Goal: Task Accomplishment & Management: Manage account settings

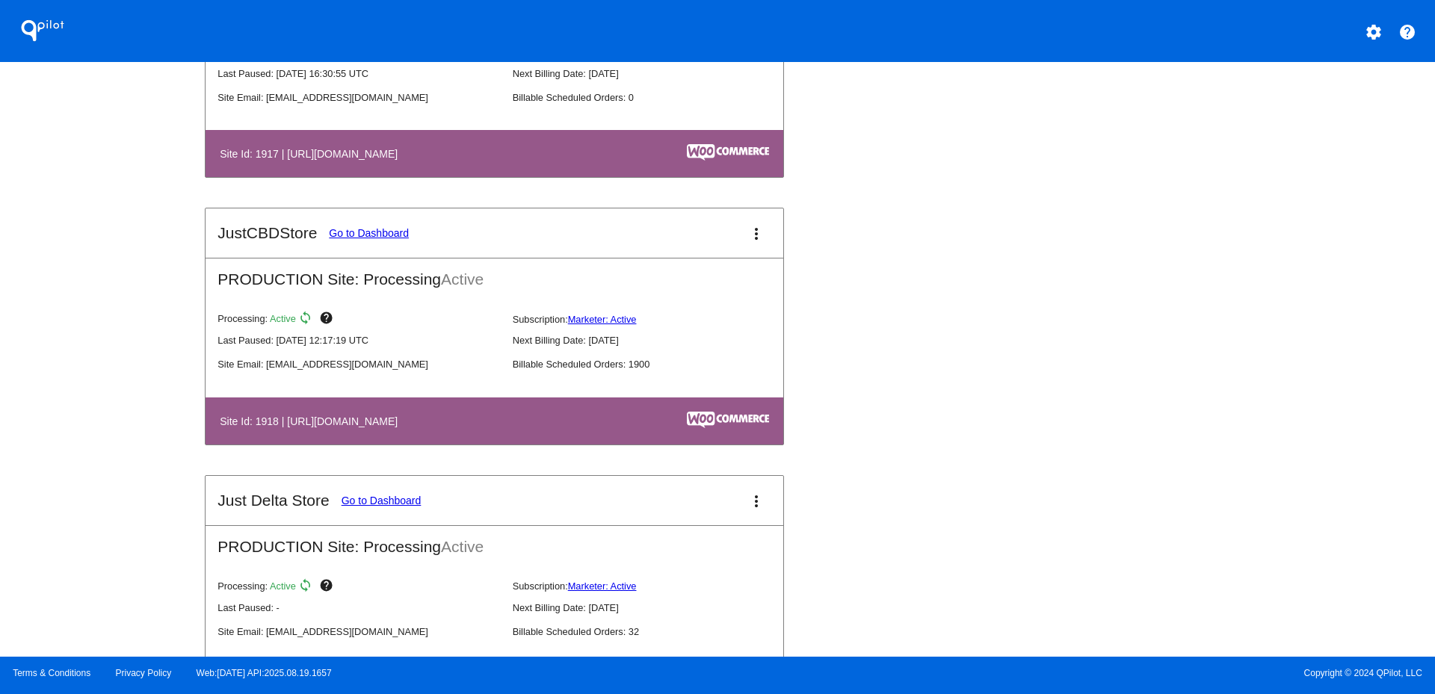
scroll to position [1495, 0]
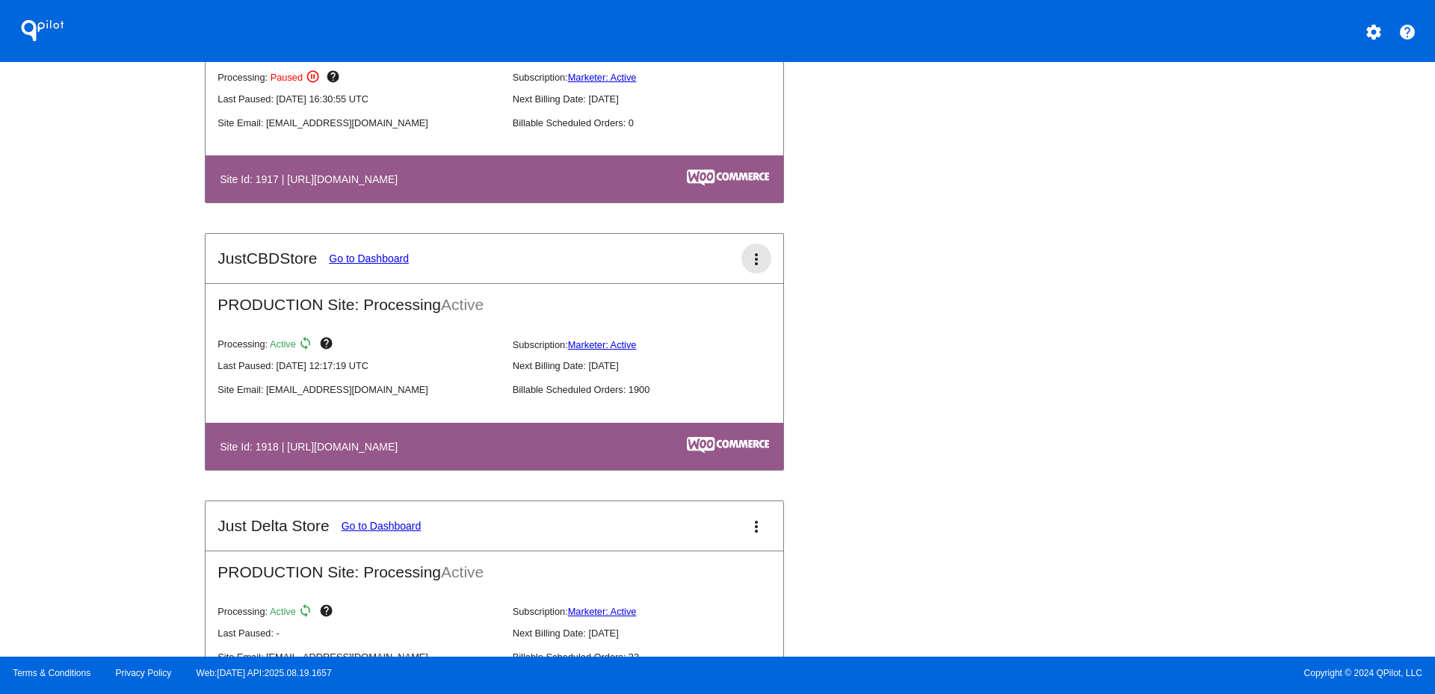
click at [752, 256] on mat-icon "more_vert" at bounding box center [756, 259] width 18 height 18
click at [702, 260] on link "view_list dashboard" at bounding box center [694, 256] width 139 height 18
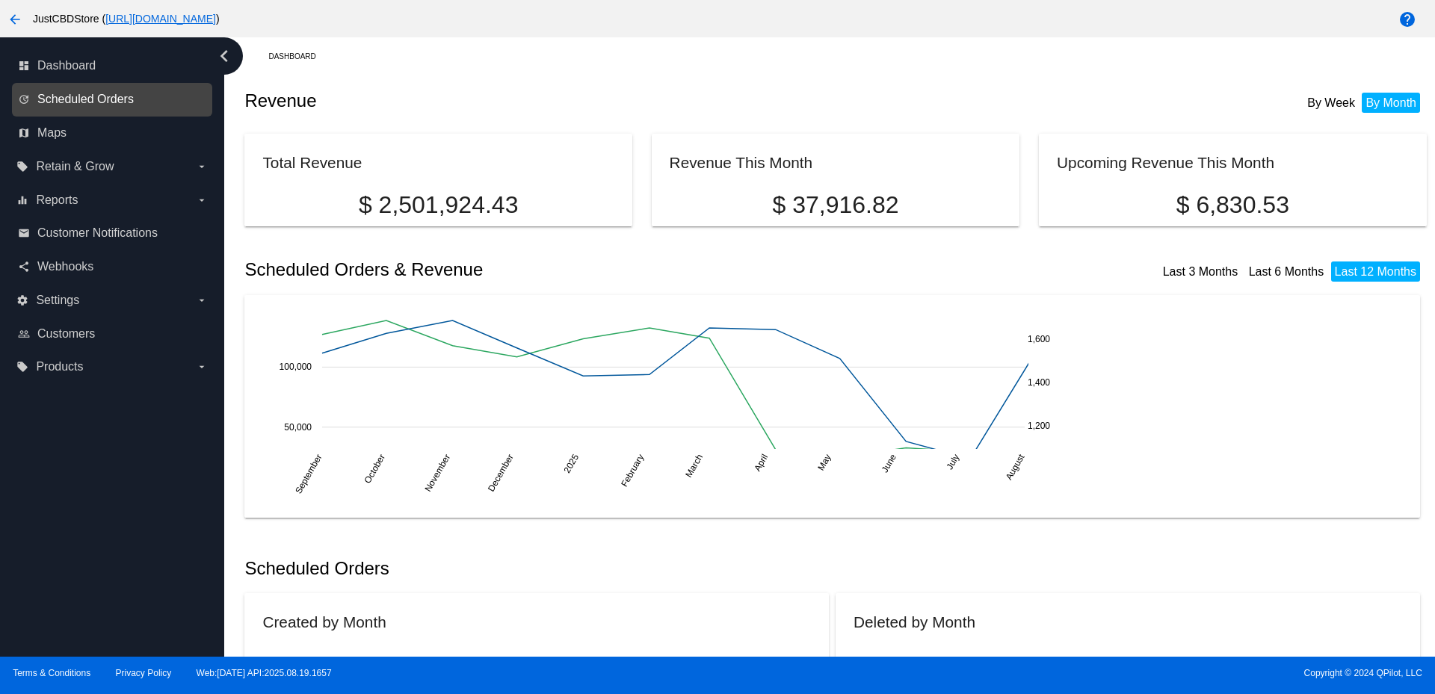
click at [111, 99] on span "Scheduled Orders" at bounding box center [85, 99] width 96 height 13
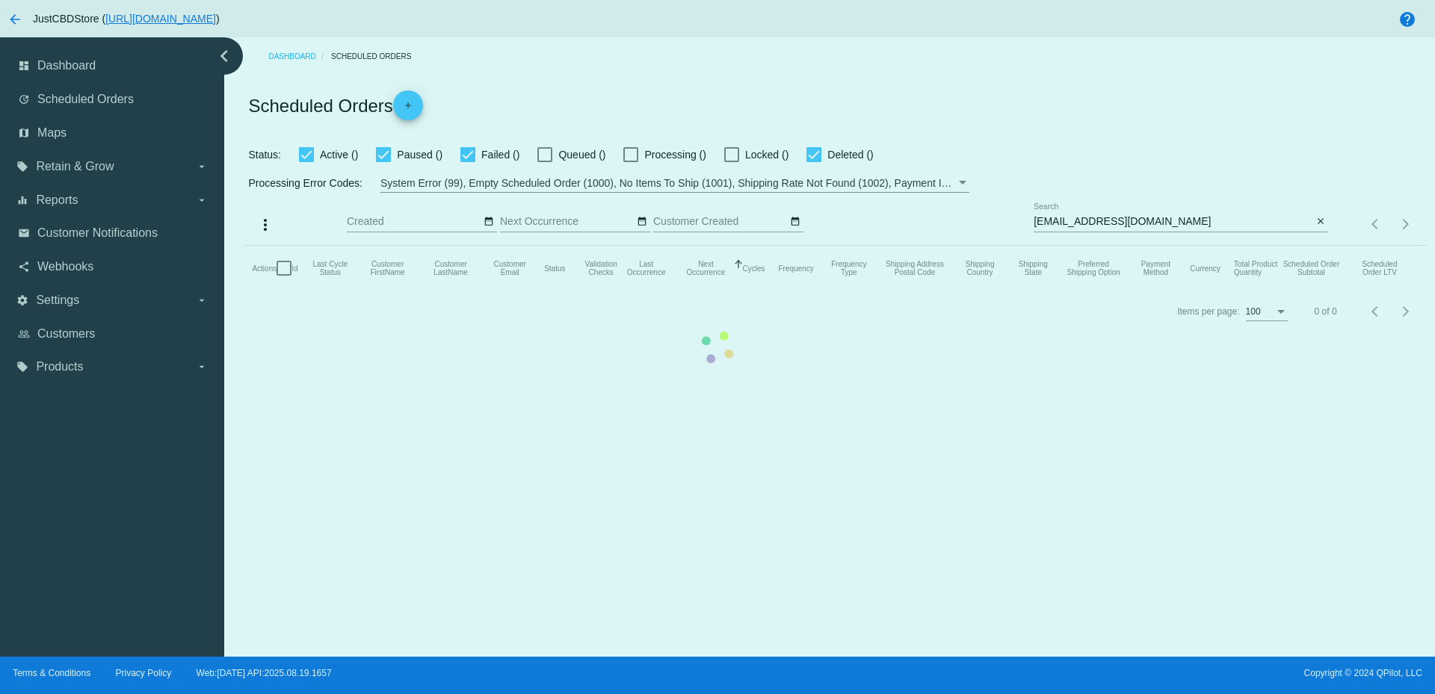
click at [1084, 246] on mat-table "Actions Id Last Cycle Status Customer FirstName Customer LastName Customer Emai…" at bounding box center [835, 268] width 1182 height 45
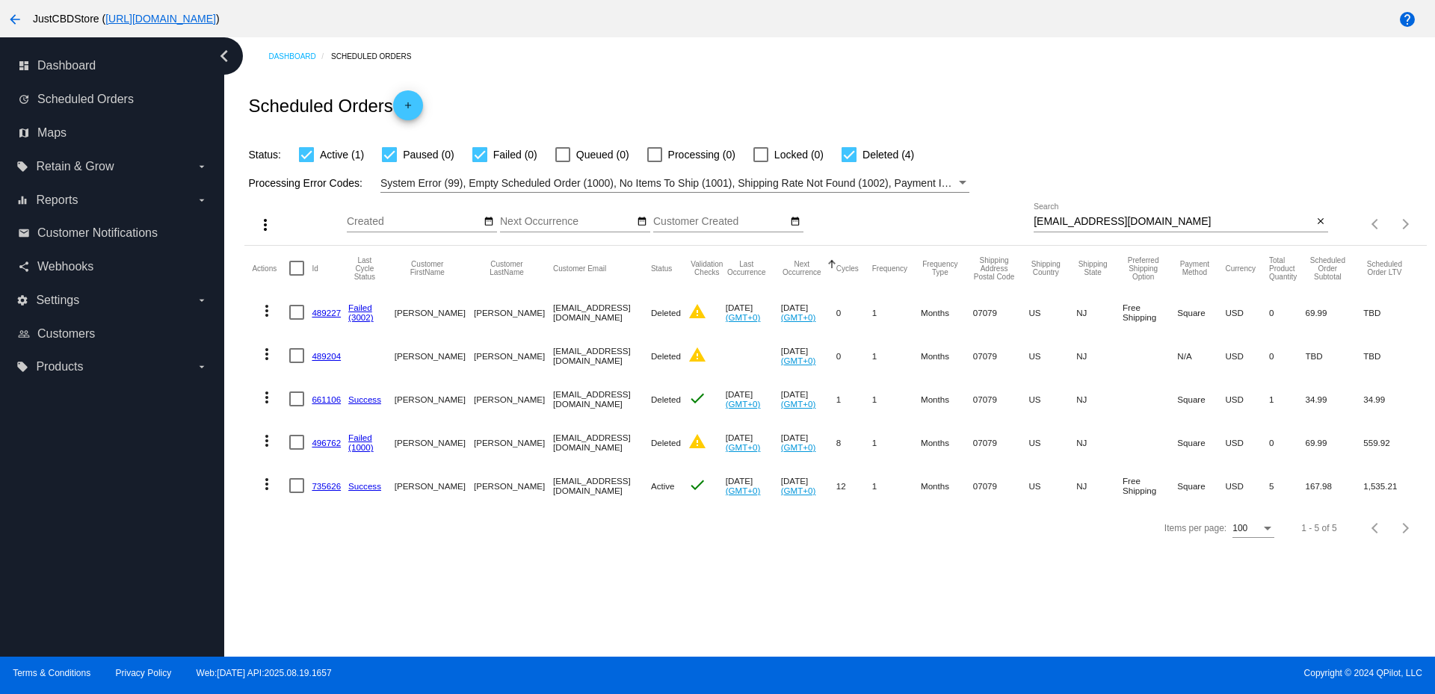
click at [1063, 220] on input "[EMAIL_ADDRESS][DOMAIN_NAME]" at bounding box center [1173, 222] width 279 height 12
paste input "[PERSON_NAME][EMAIL_ADDRESS][DOMAIN_NAME]"
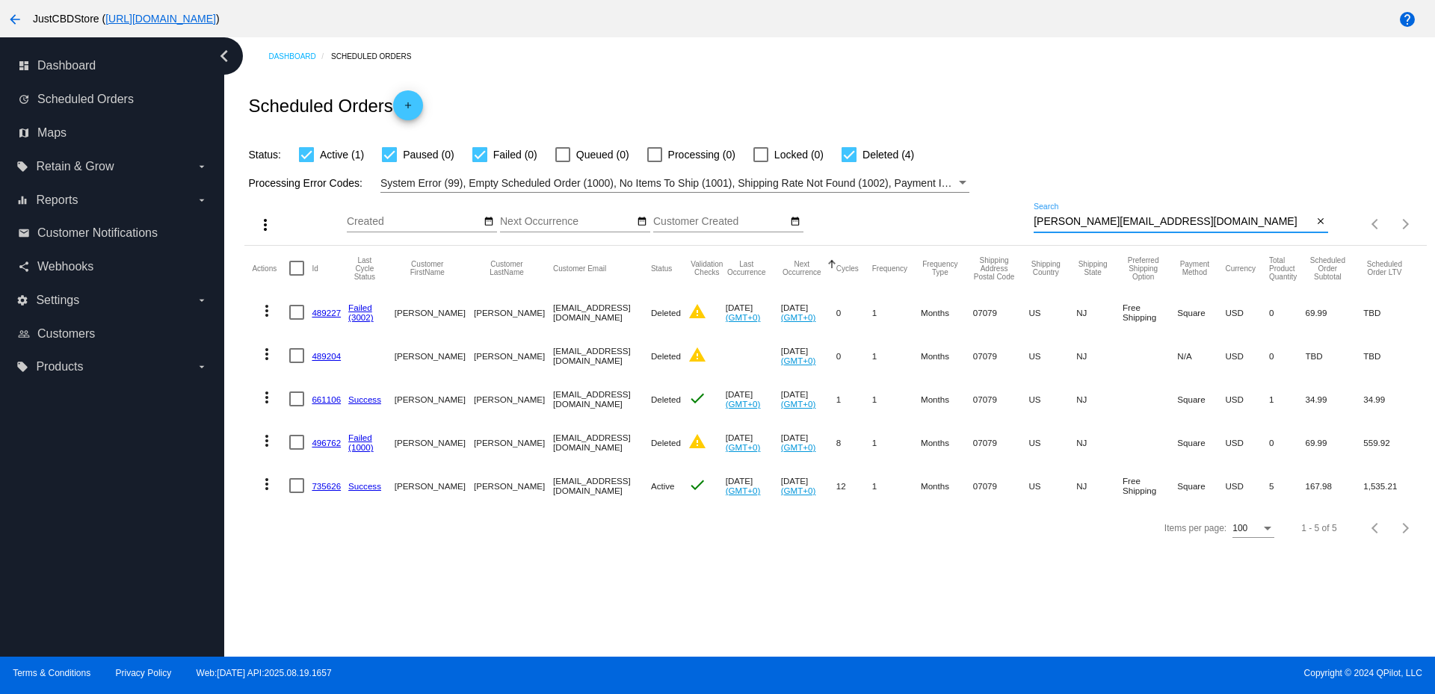
type input "[PERSON_NAME][EMAIL_ADDRESS][DOMAIN_NAME]"
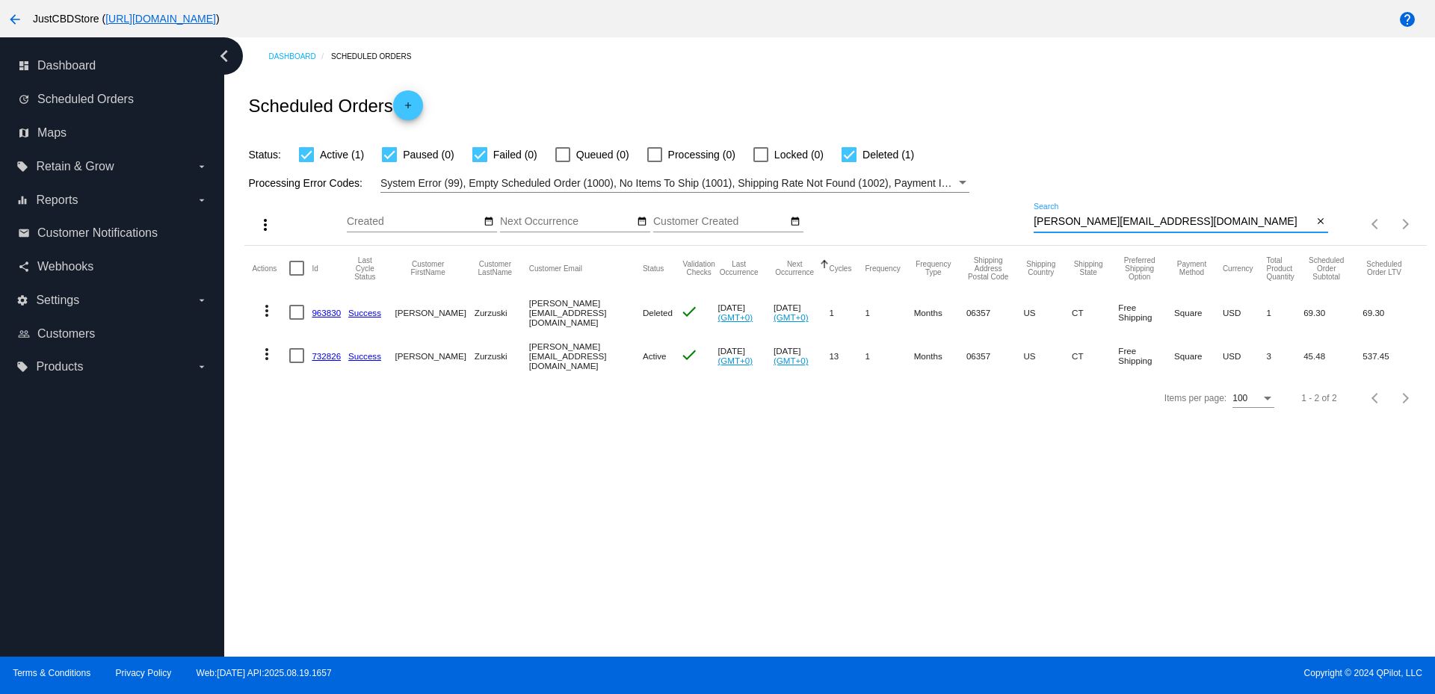
click at [324, 353] on link "732826" at bounding box center [326, 356] width 29 height 10
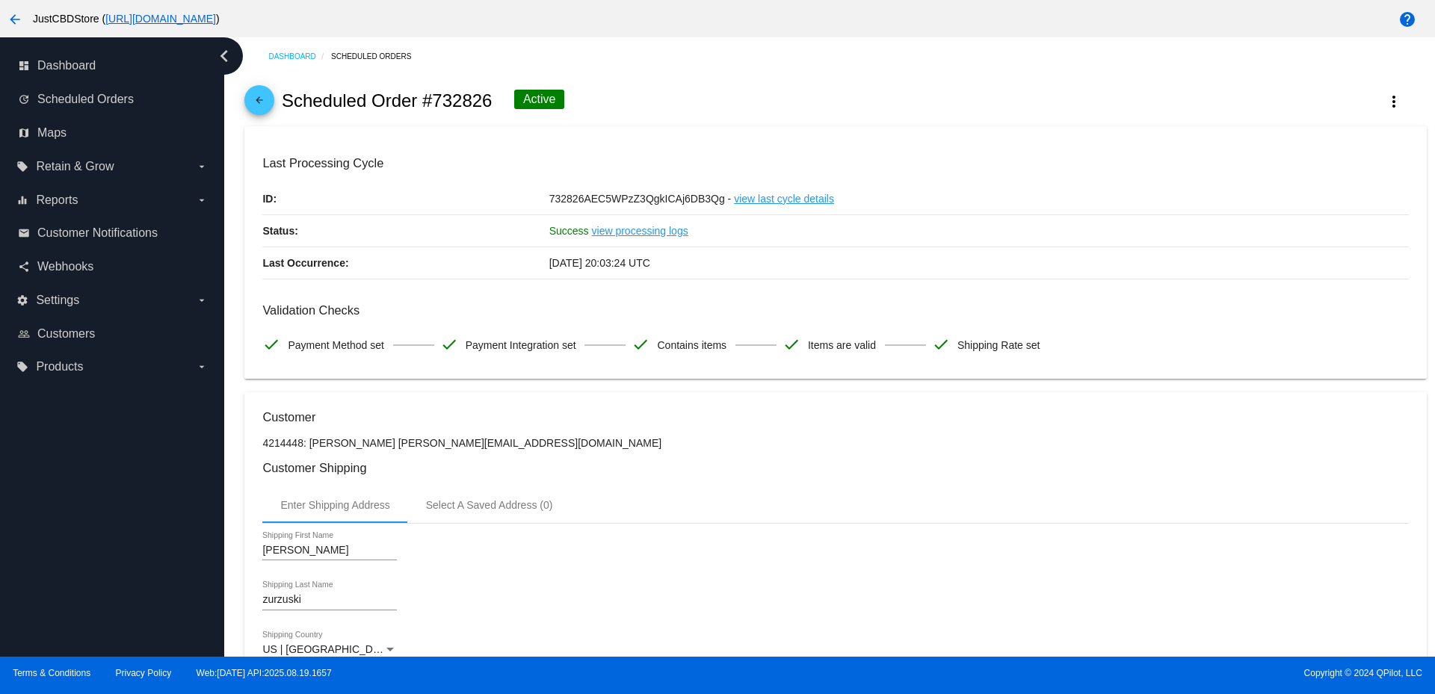
click at [252, 90] on span "arrow_back" at bounding box center [259, 103] width 18 height 37
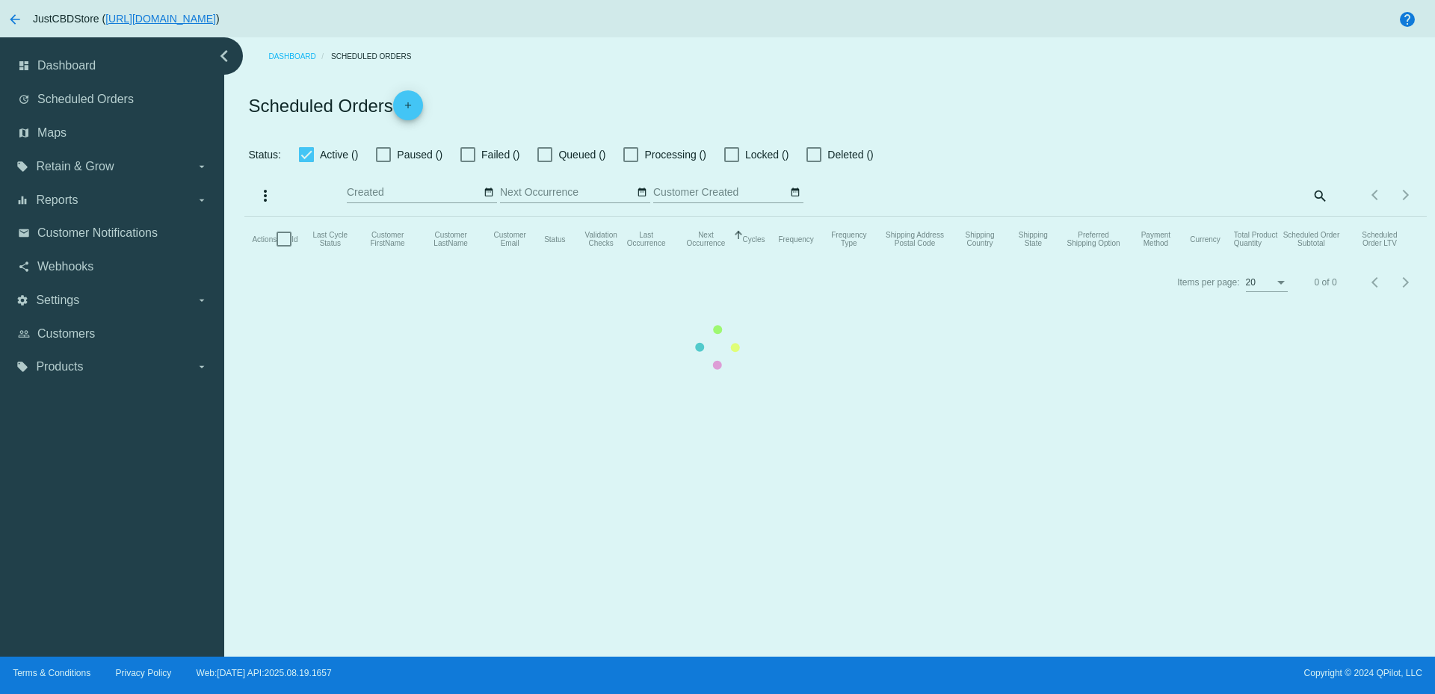
checkbox input "true"
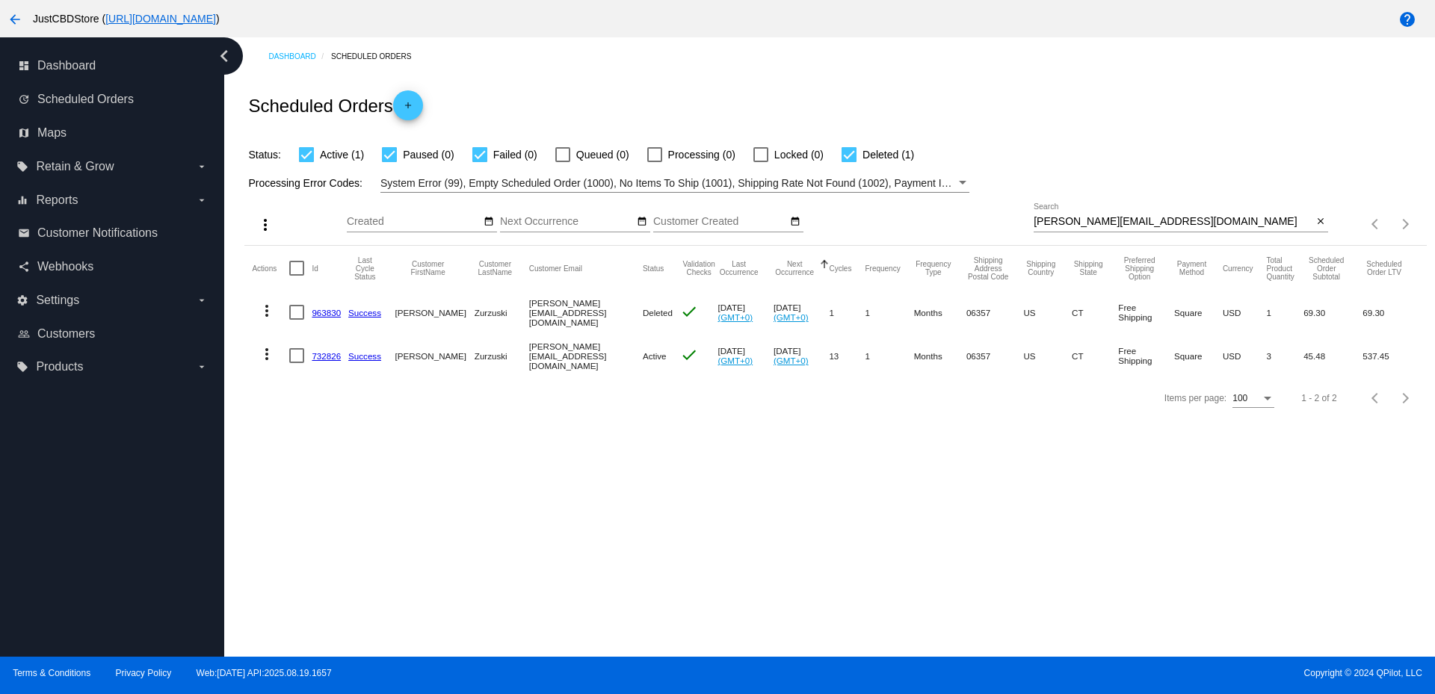
click at [330, 353] on link "732826" at bounding box center [326, 356] width 29 height 10
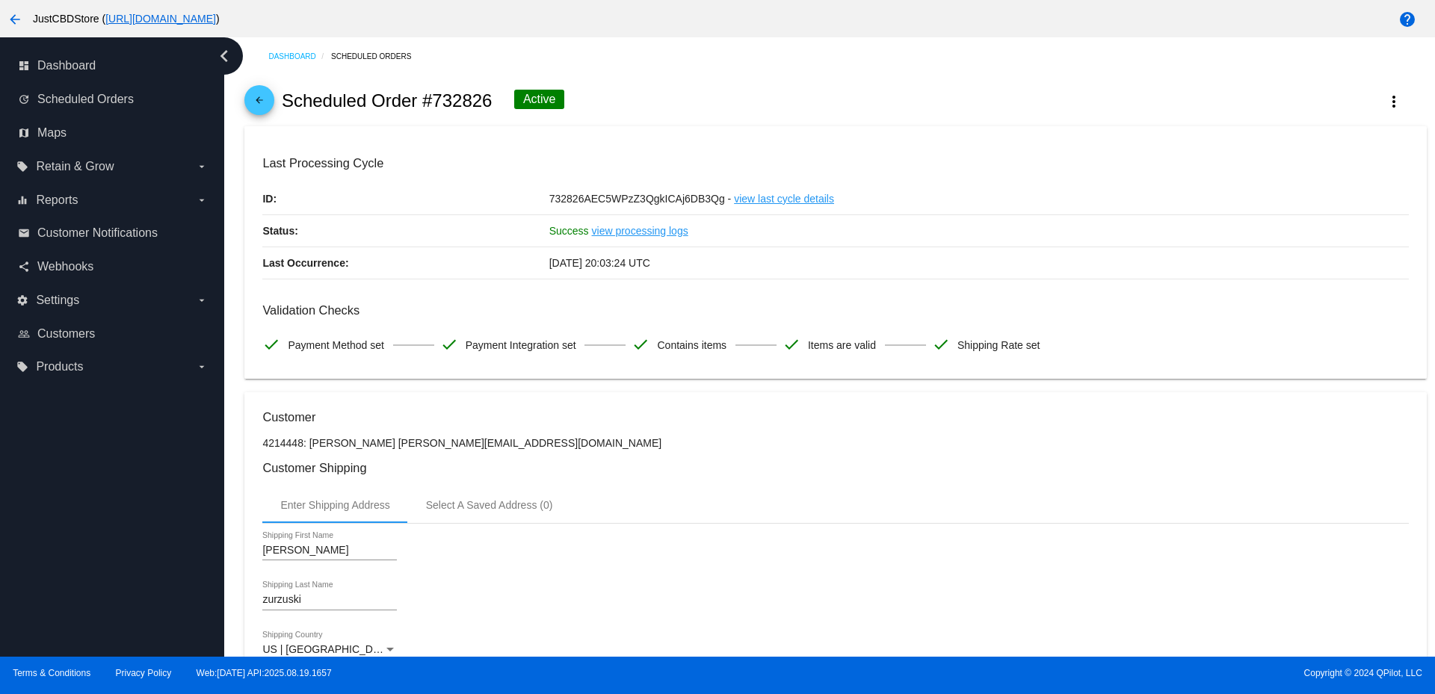
click at [253, 99] on mat-icon "arrow_back" at bounding box center [259, 104] width 18 height 18
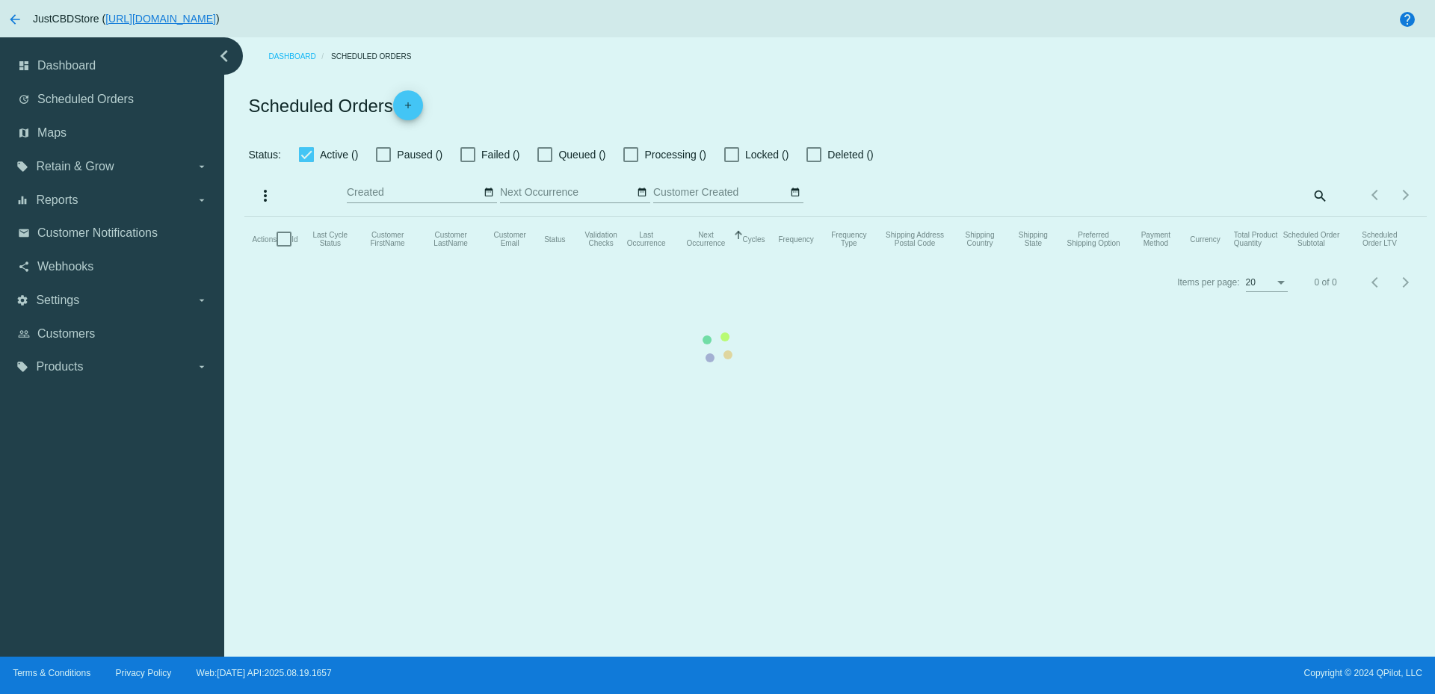
checkbox input "true"
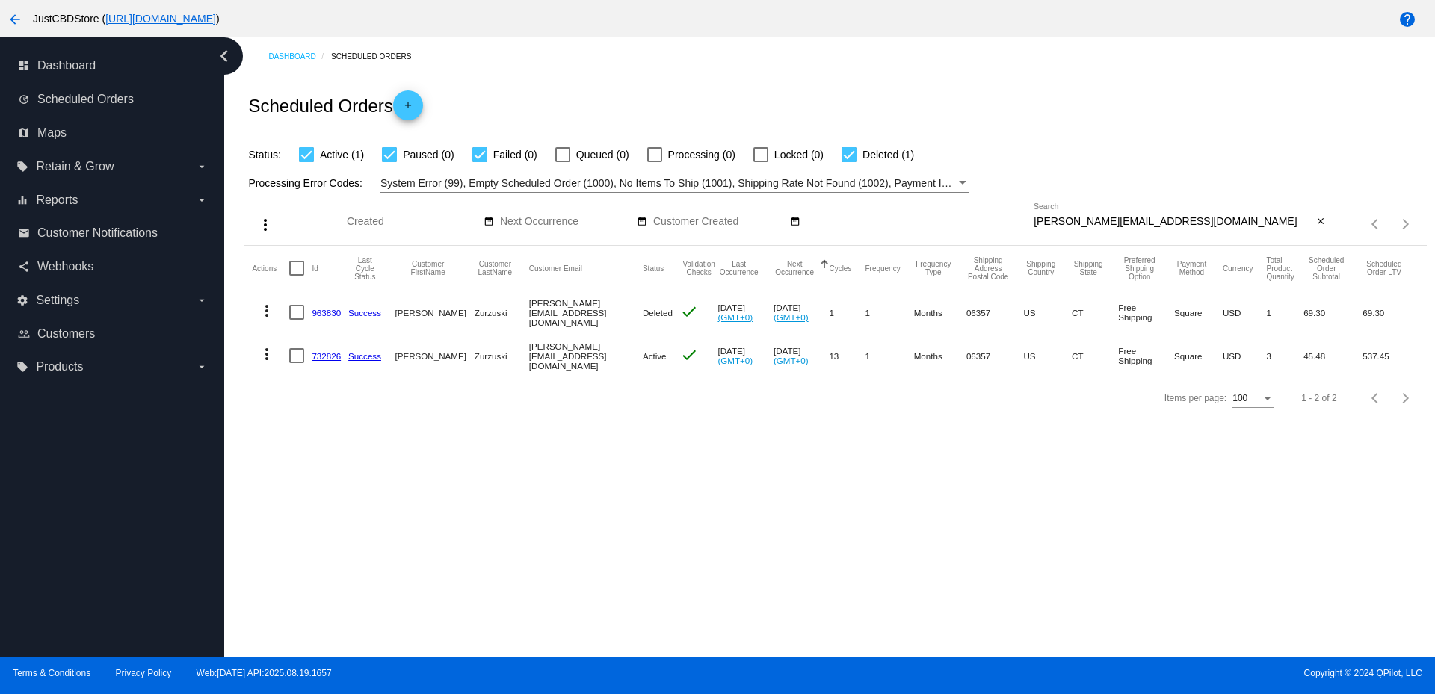
click at [323, 351] on link "732826" at bounding box center [326, 356] width 29 height 10
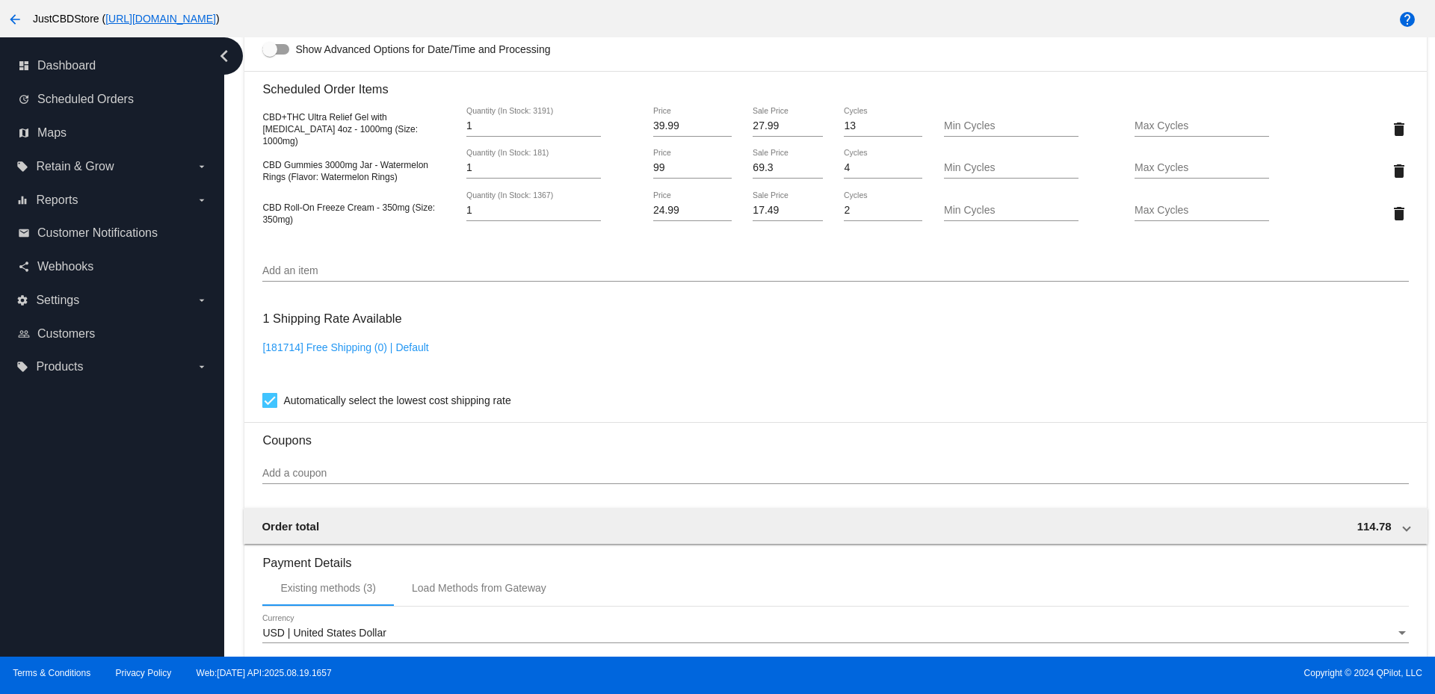
scroll to position [897, 0]
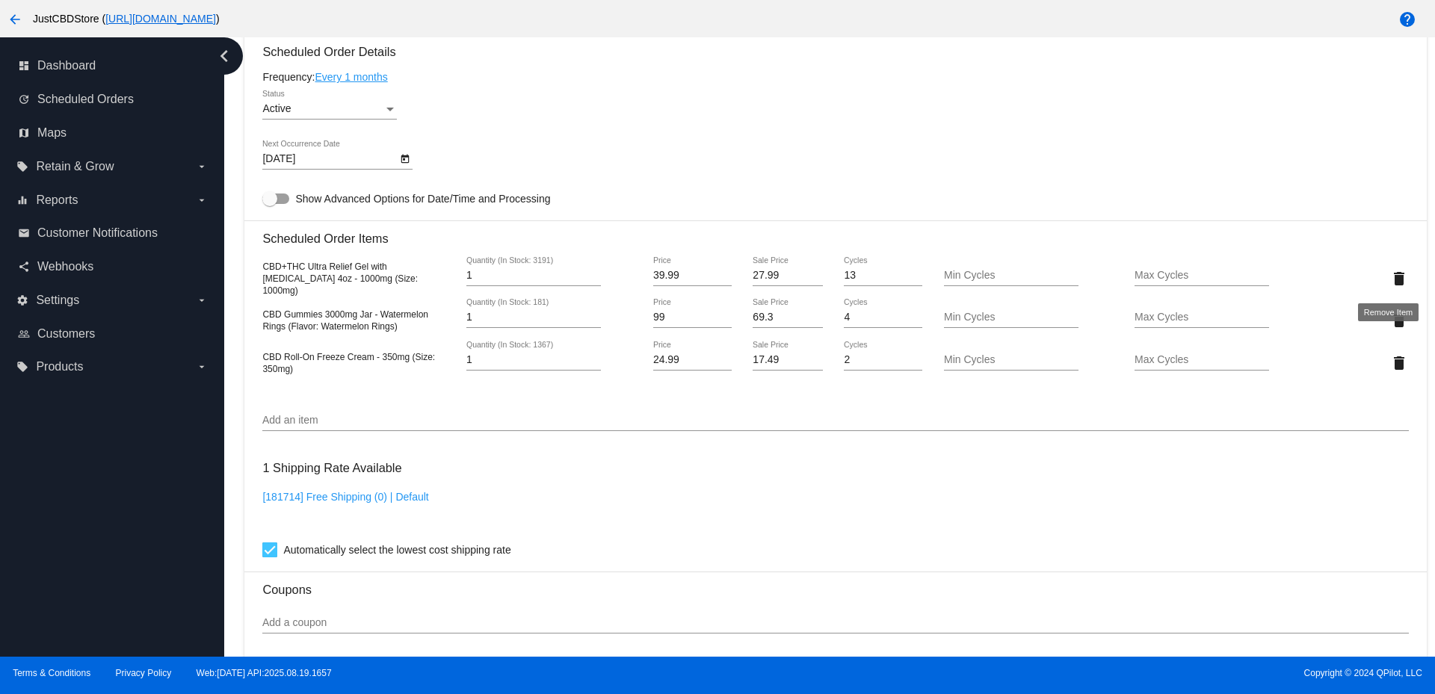
click at [1393, 271] on mat-icon "delete" at bounding box center [1399, 279] width 18 height 18
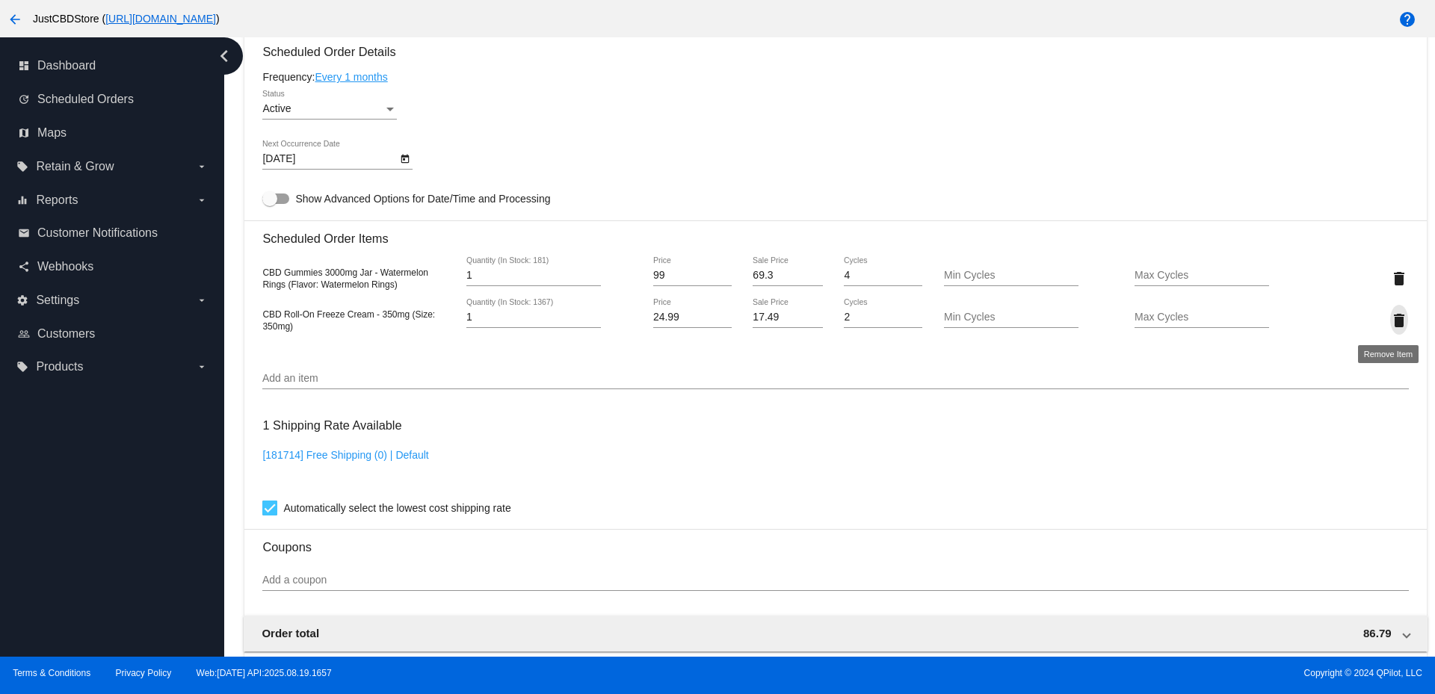
click at [1390, 319] on mat-icon "delete" at bounding box center [1399, 321] width 18 height 18
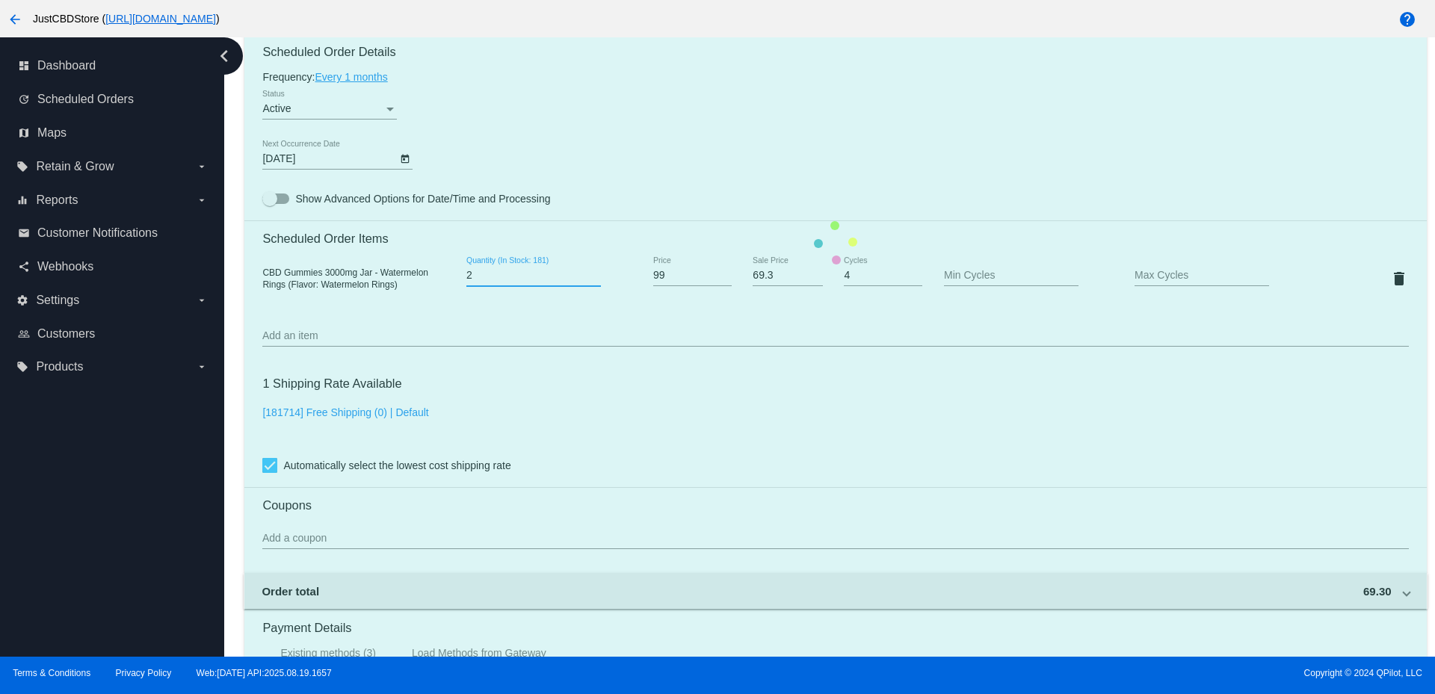
type input "2"
click at [591, 270] on input "2" at bounding box center [533, 276] width 135 height 12
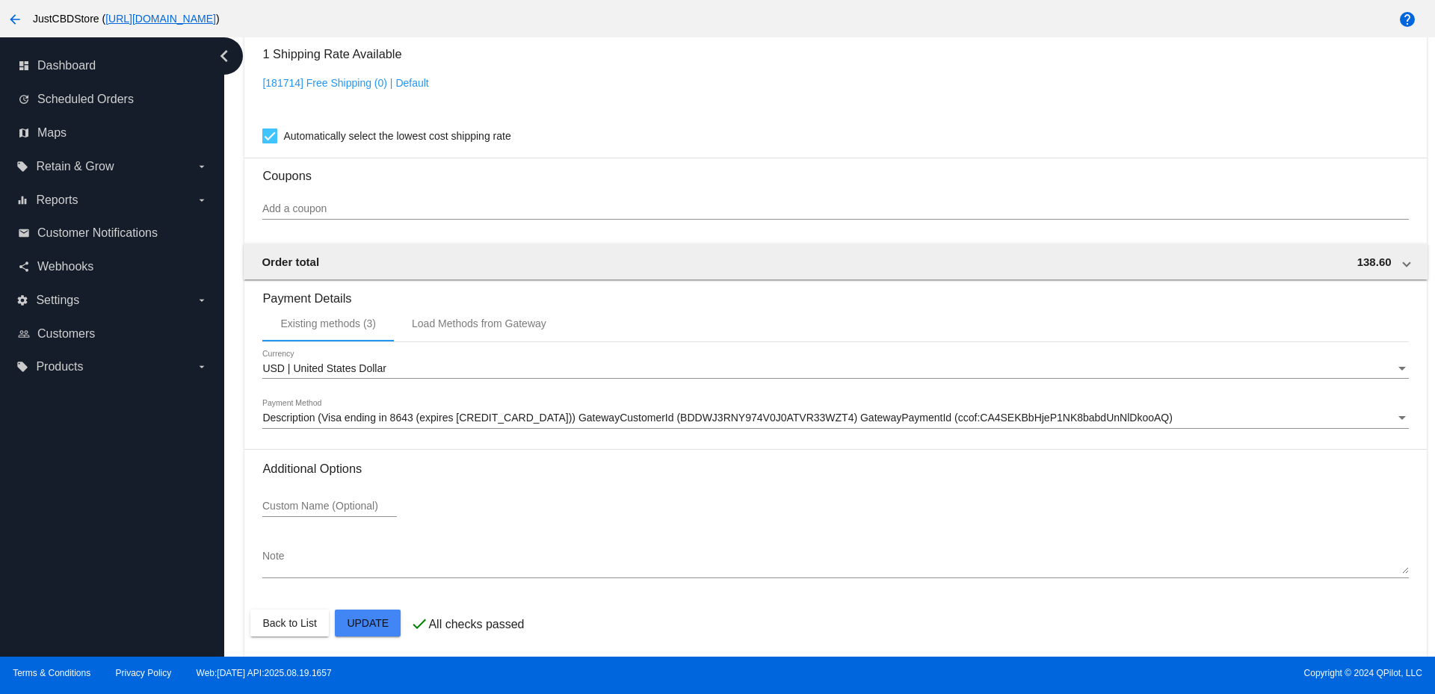
scroll to position [1230, 0]
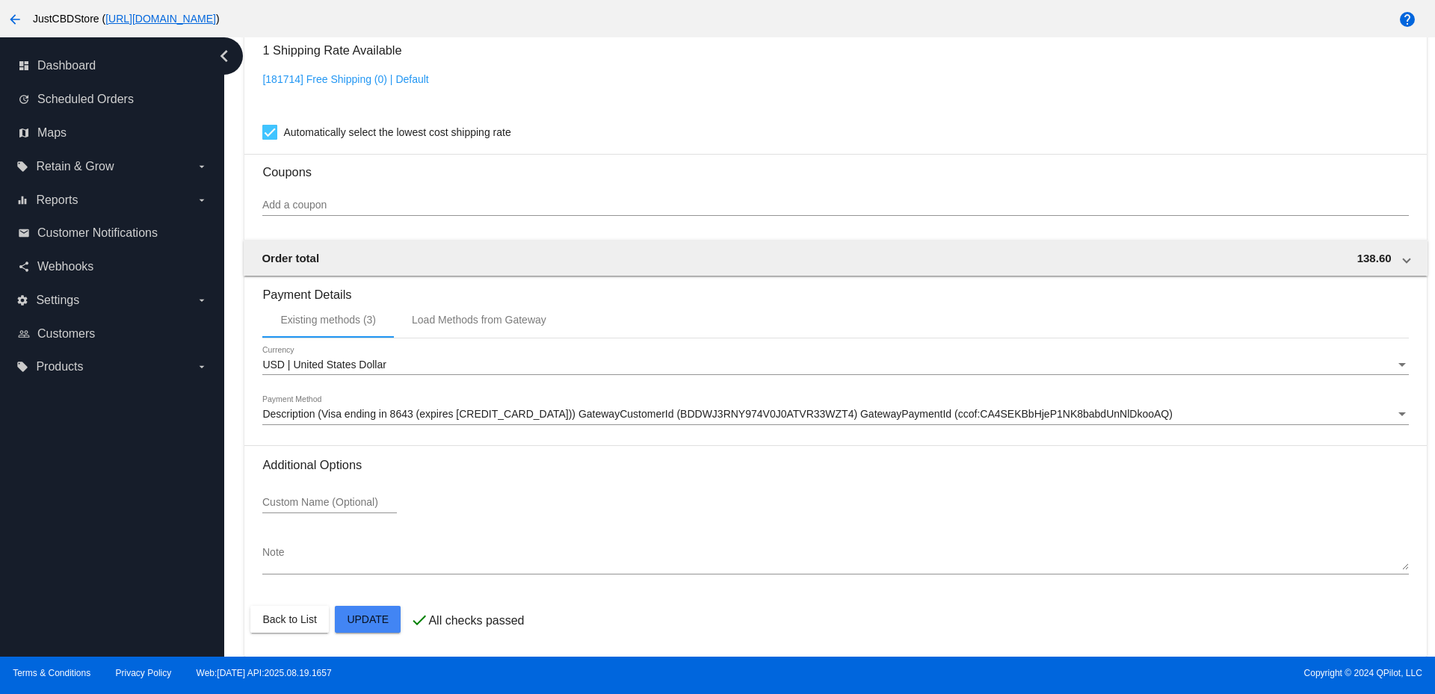
click at [393, 405] on div "Description (Visa ending in 8643 (expires [CREDIT_CARD_DATA])) GatewayCustomerI…" at bounding box center [835, 410] width 1146 height 29
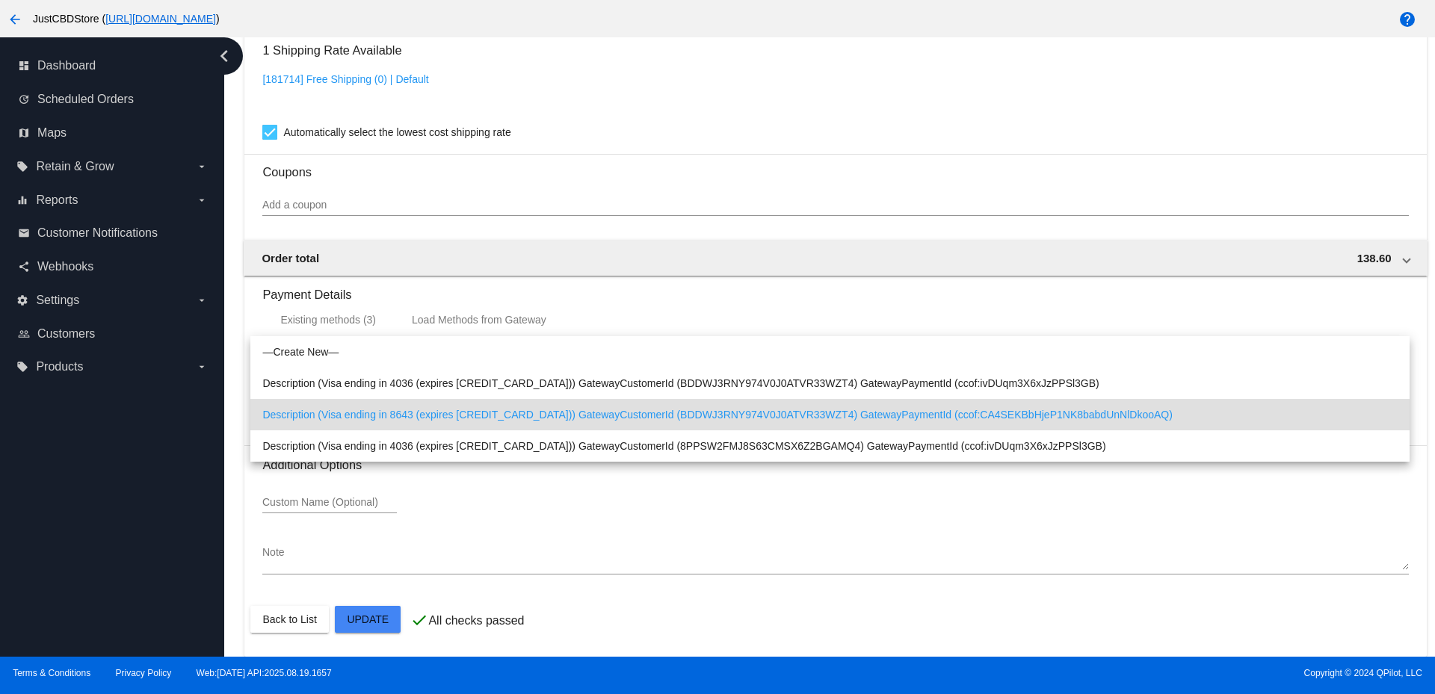
click at [471, 413] on span "Description (Visa ending in 8643 (expires [CREDIT_CARD_DATA])) GatewayCustomerI…" at bounding box center [829, 414] width 1134 height 31
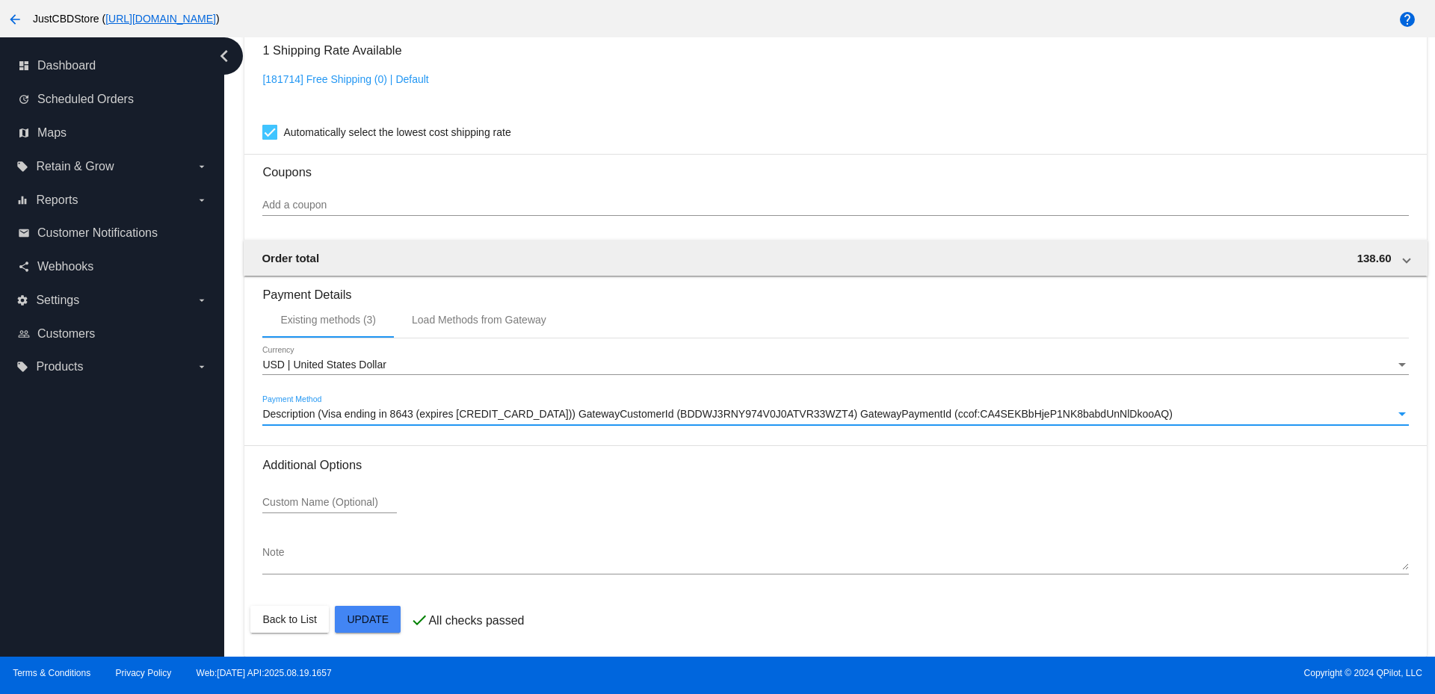
click at [617, 416] on span "Description (Visa ending in 8643 (expires [CREDIT_CARD_DATA])) GatewayCustomerI…" at bounding box center [717, 414] width 910 height 12
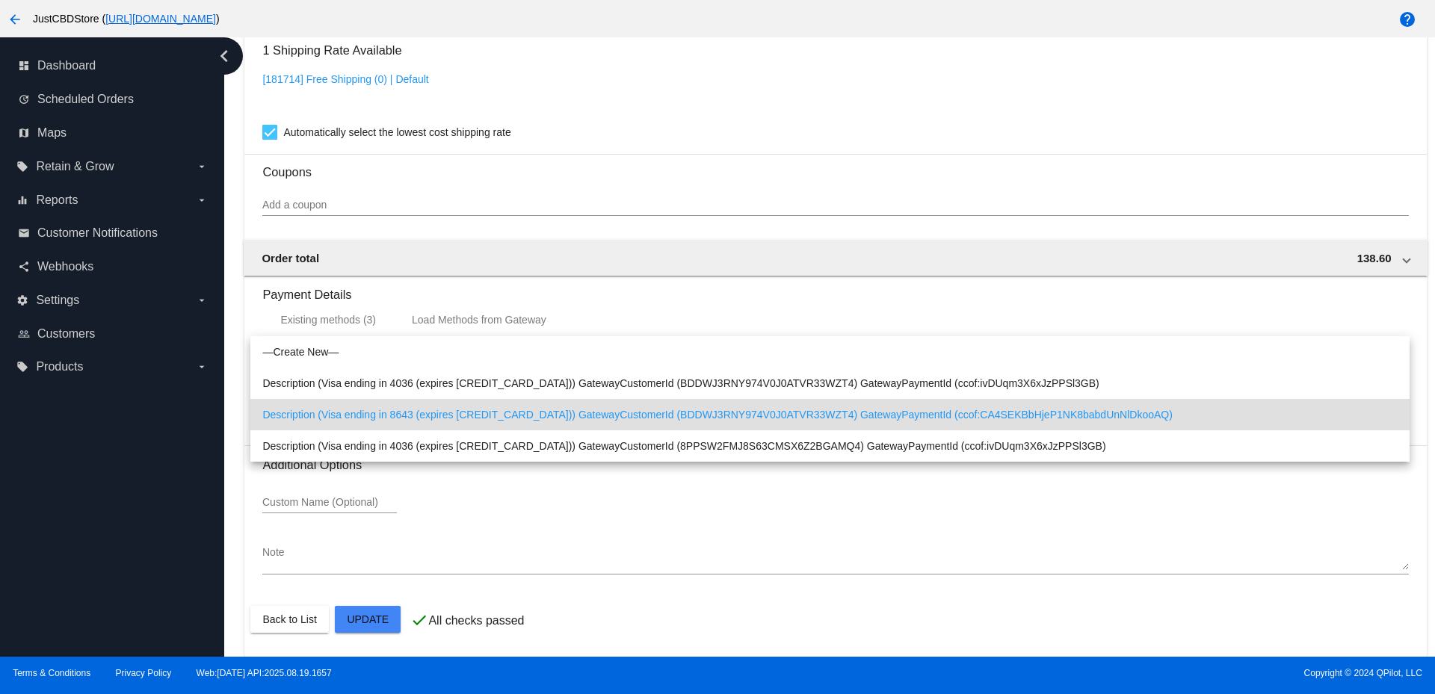
click at [617, 416] on span "Description (Visa ending in 8643 (expires [CREDIT_CARD_DATA])) GatewayCustomerI…" at bounding box center [829, 414] width 1134 height 31
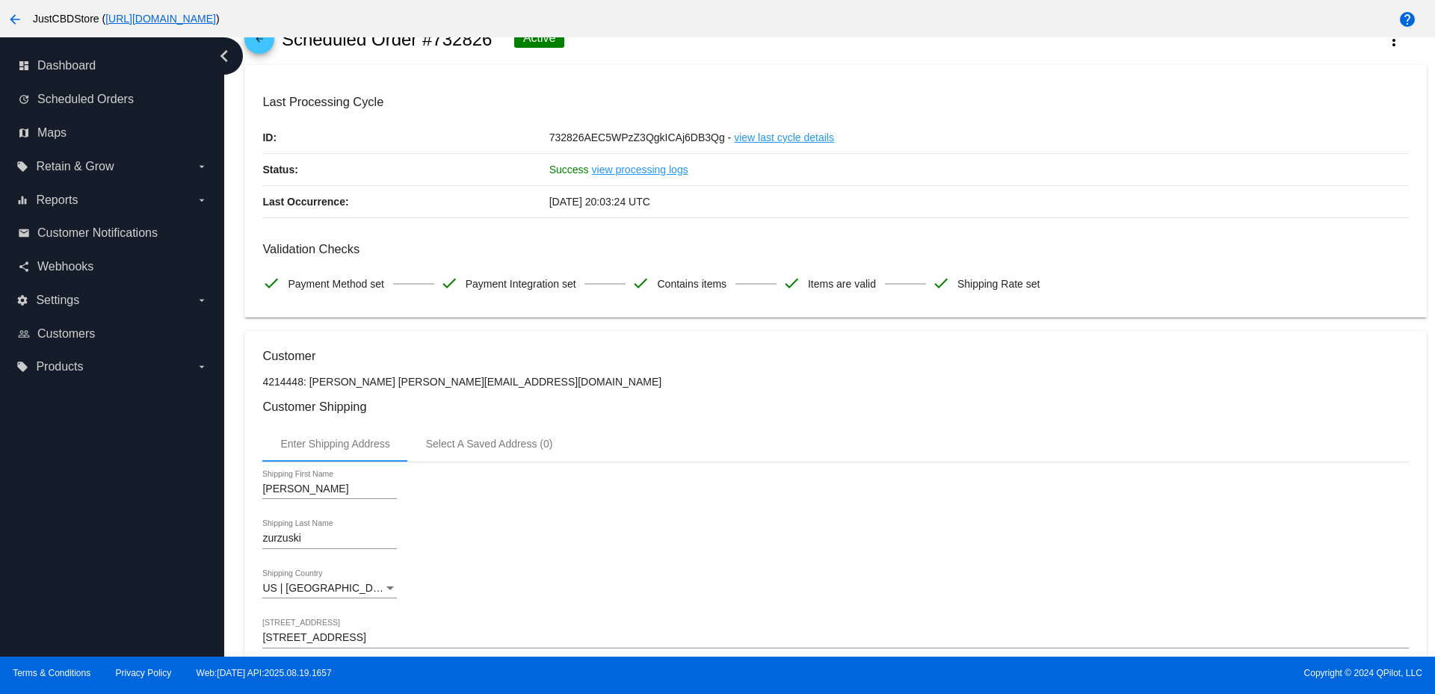
scroll to position [0, 0]
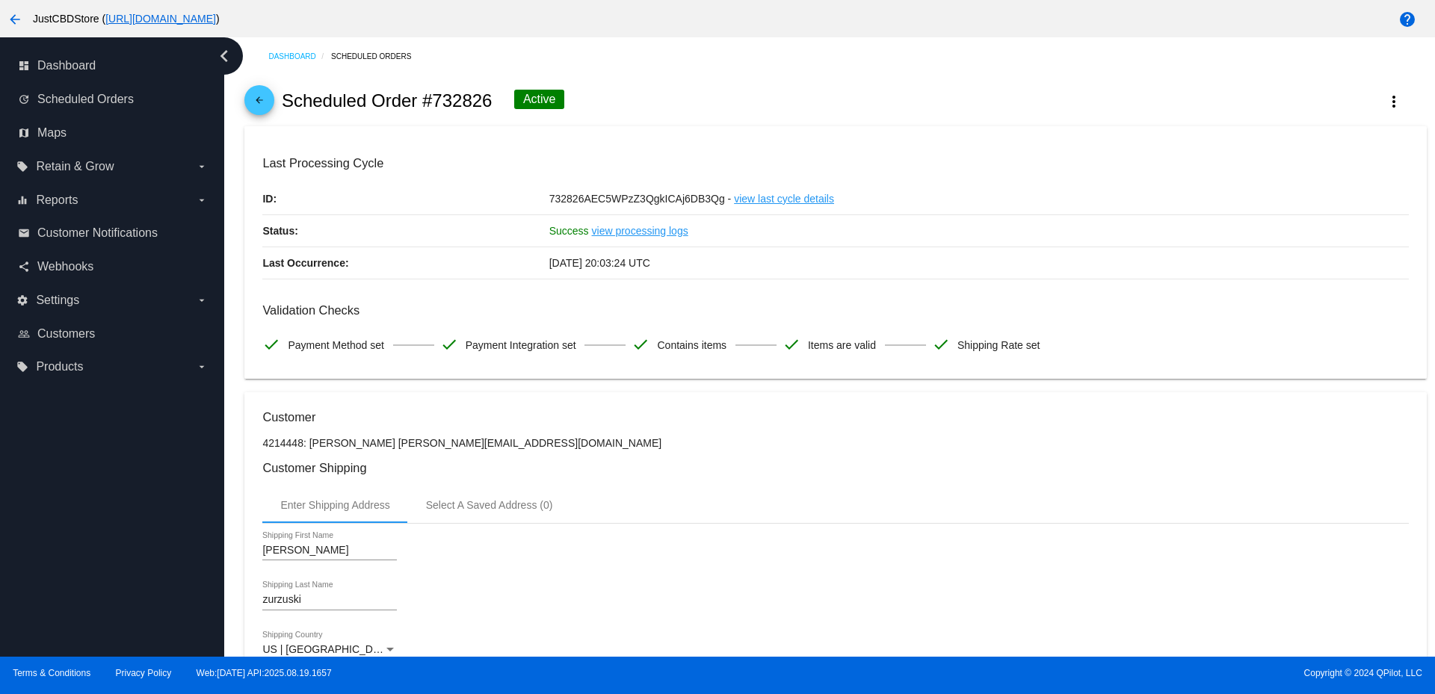
click at [252, 94] on span "arrow_back" at bounding box center [259, 103] width 18 height 37
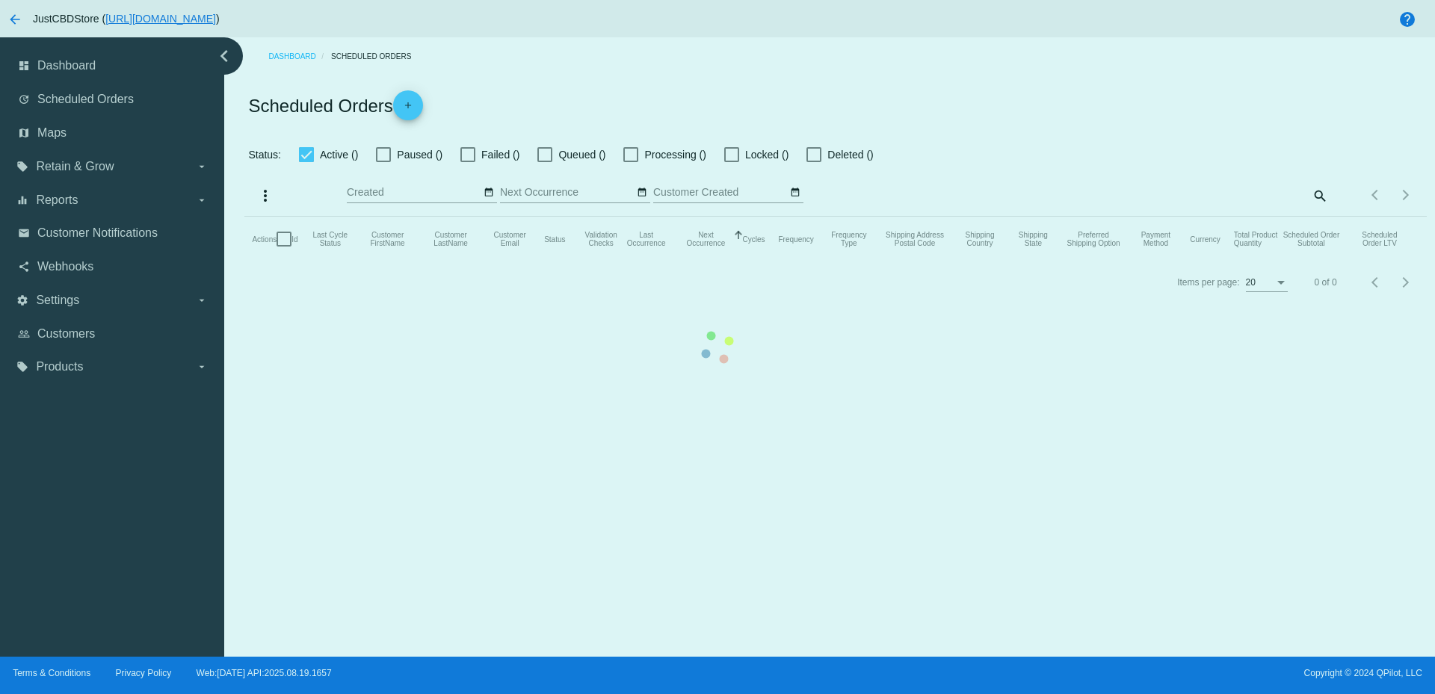
checkbox input "true"
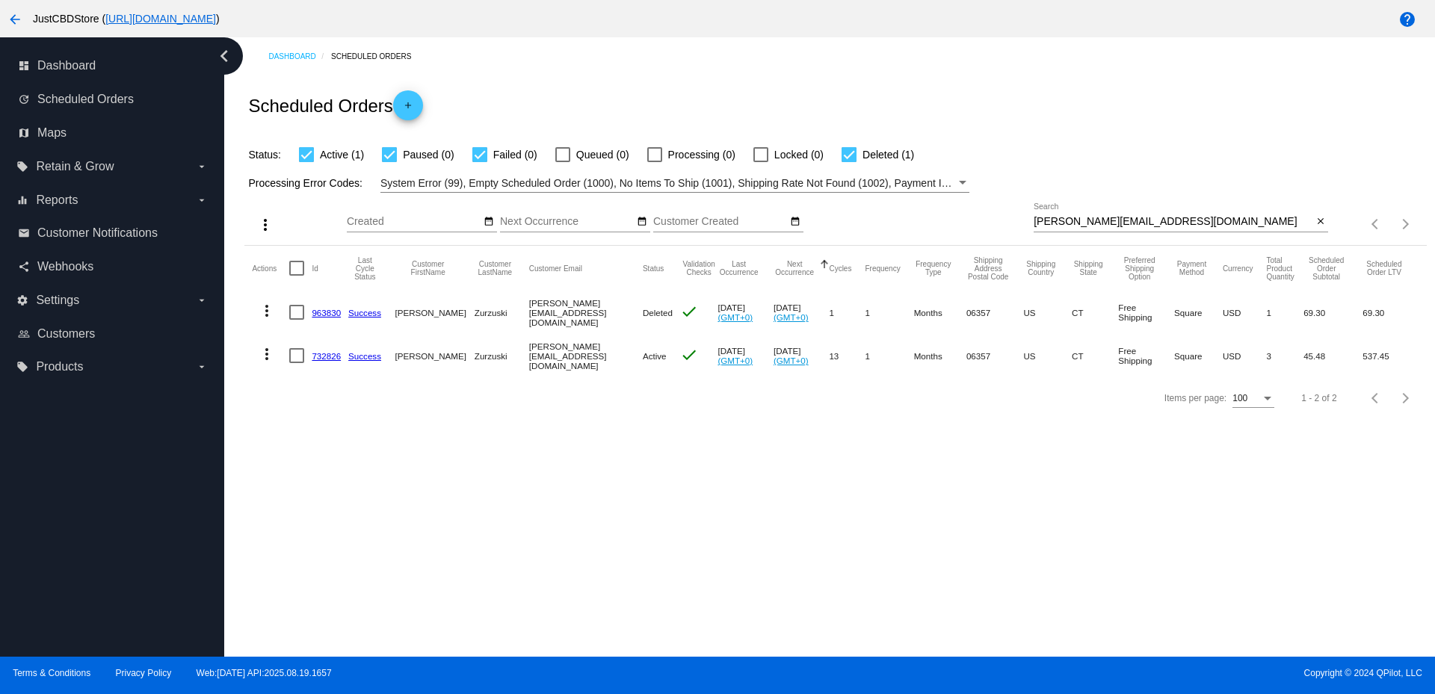
click at [327, 312] on link "963830" at bounding box center [326, 313] width 29 height 10
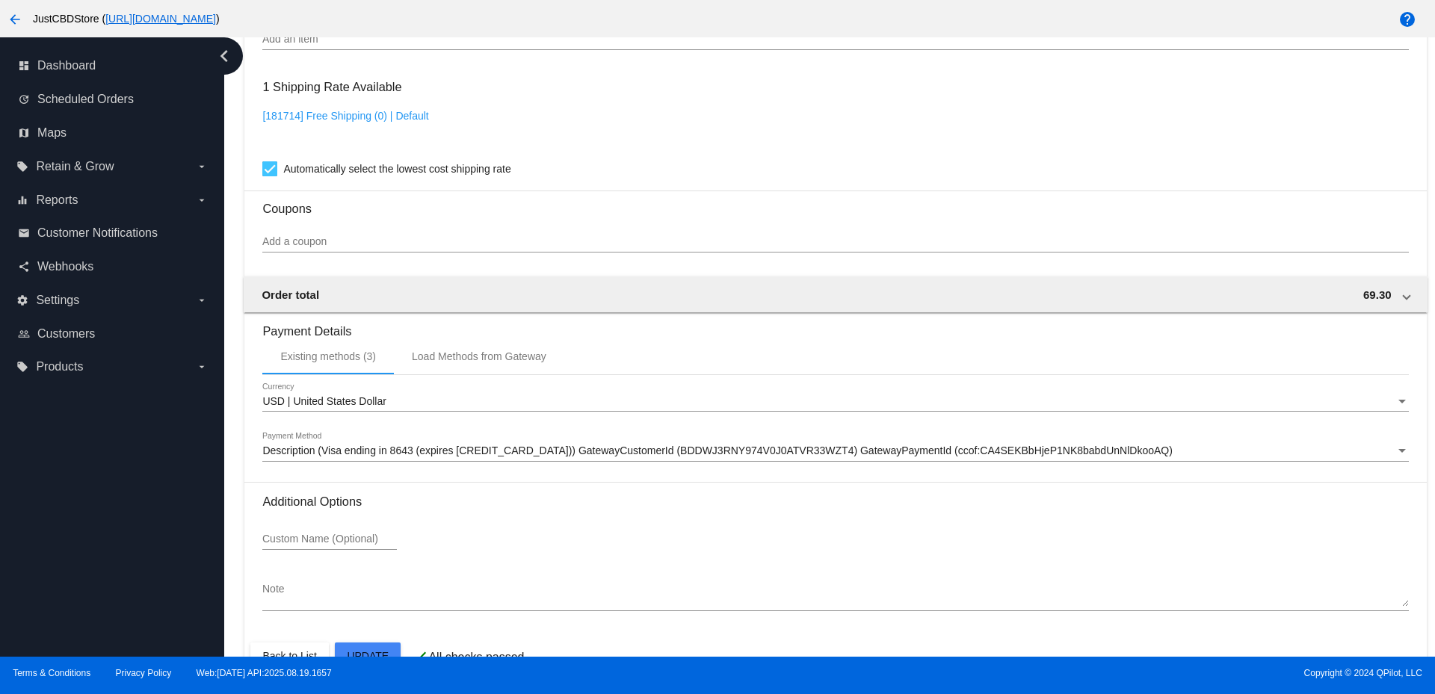
scroll to position [1196, 0]
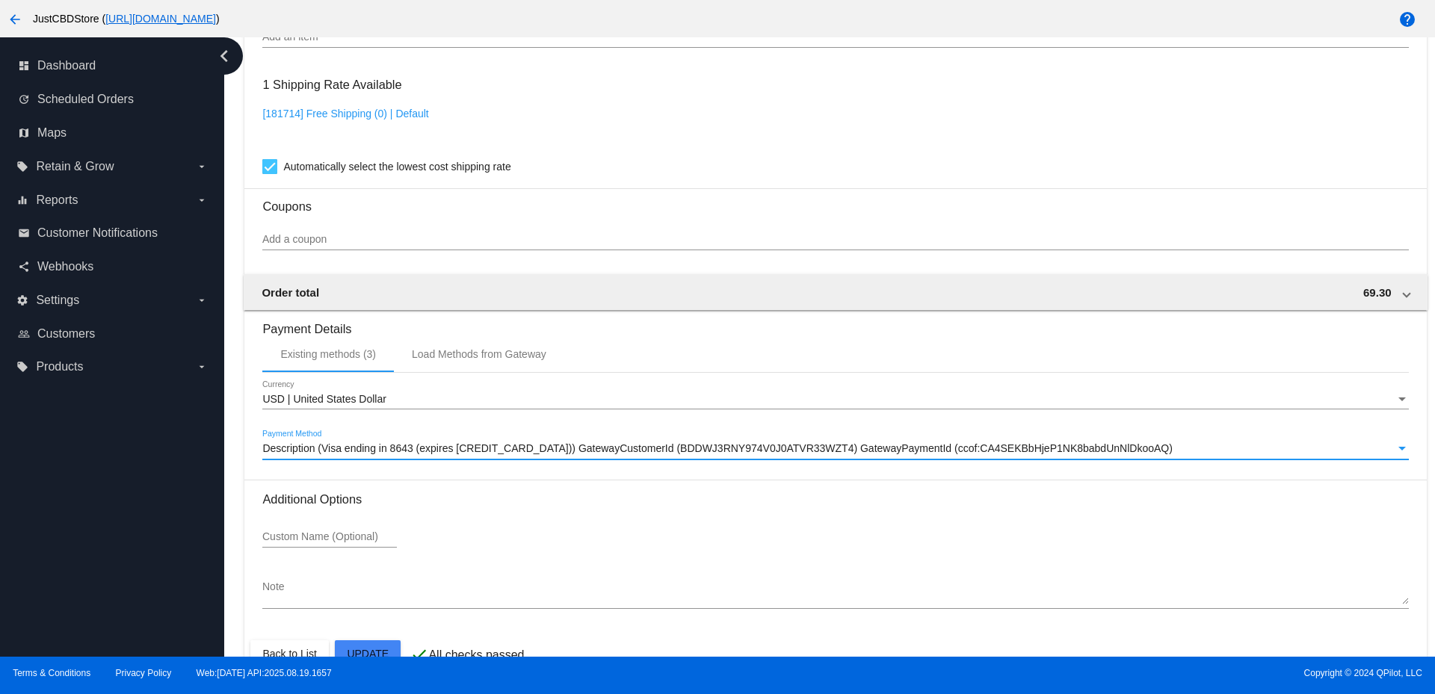
click at [377, 451] on span "Description (Visa ending in 8643 (expires [CREDIT_CARD_DATA])) GatewayCustomerI…" at bounding box center [717, 448] width 910 height 12
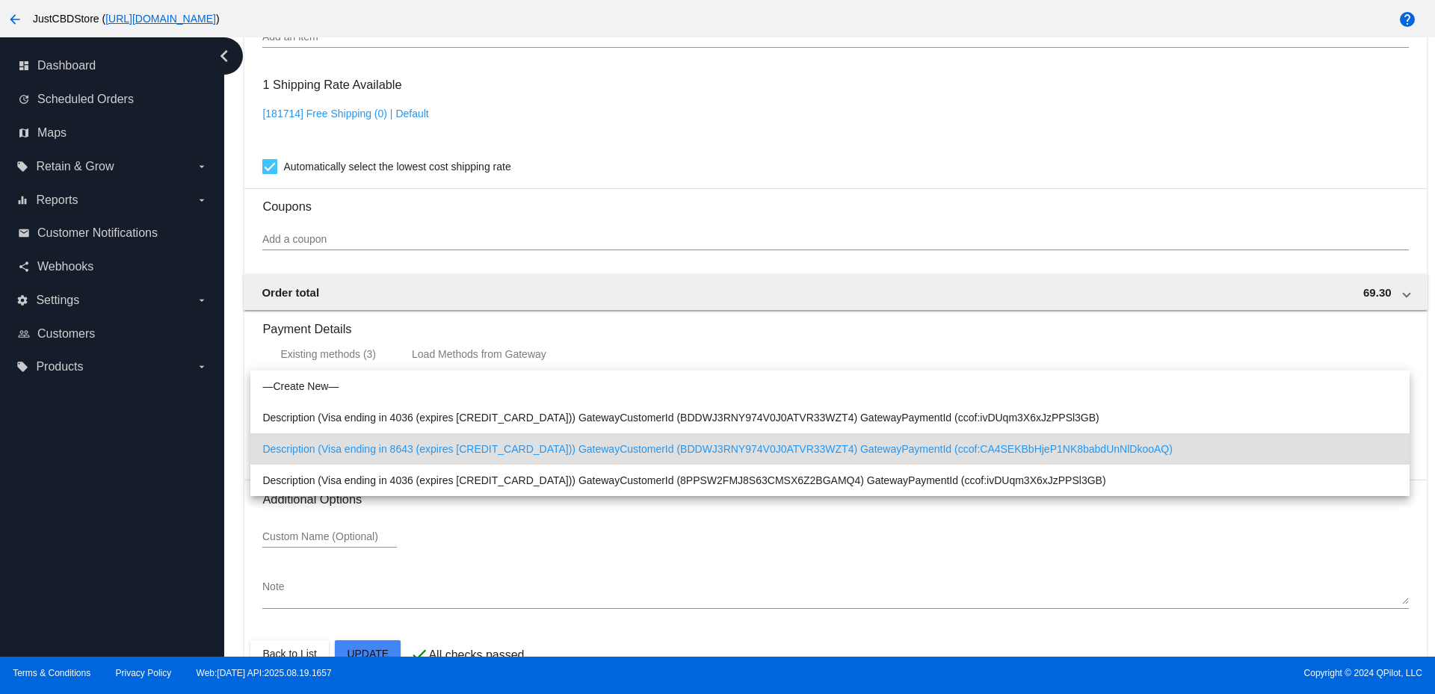
click at [377, 451] on span "Description (Visa ending in 8643 (expires [CREDIT_CARD_DATA])) GatewayCustomerI…" at bounding box center [829, 448] width 1134 height 31
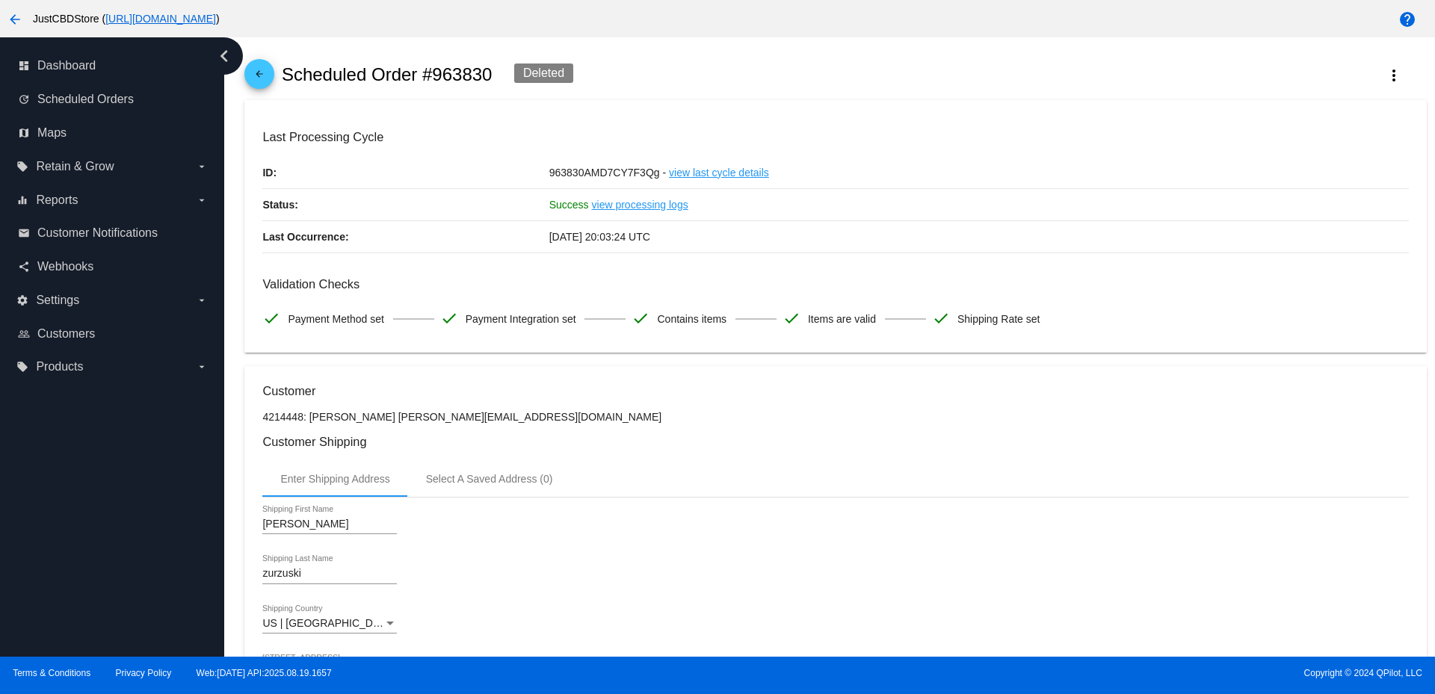
scroll to position [0, 0]
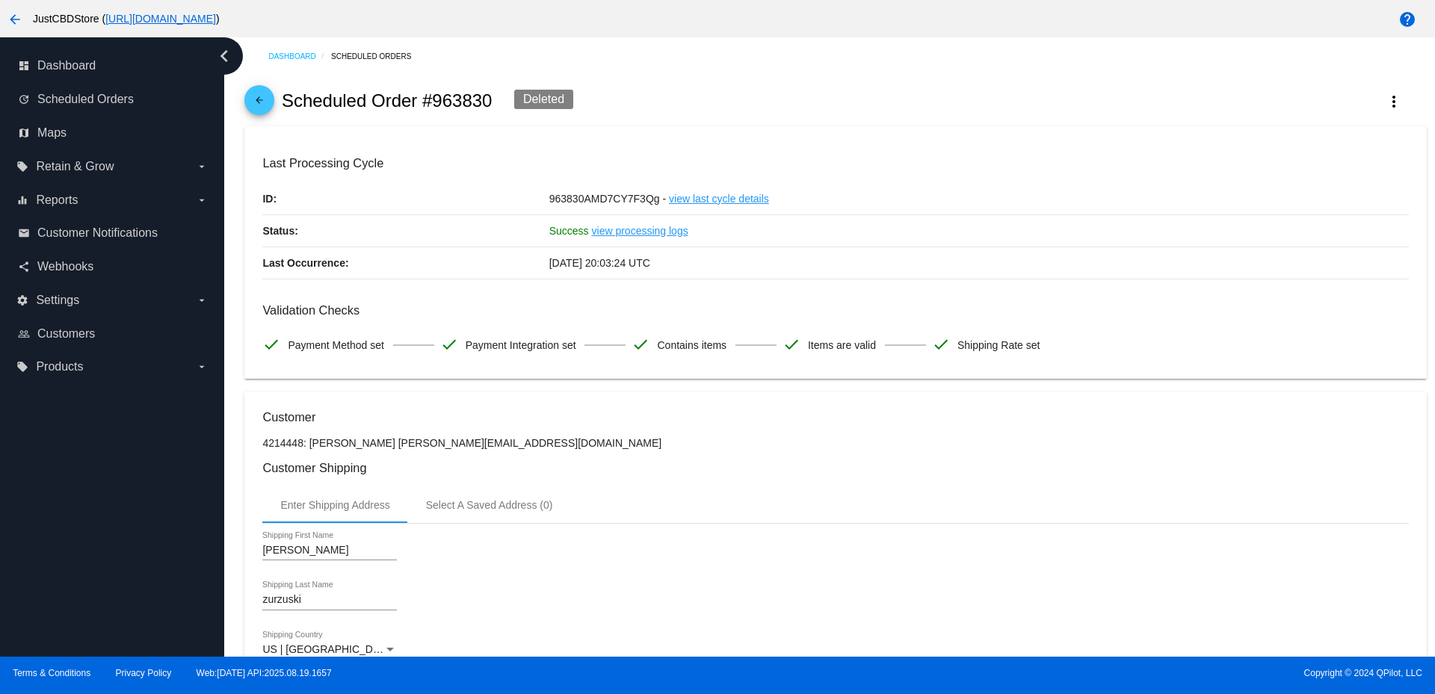
click at [259, 95] on mat-icon "arrow_back" at bounding box center [259, 104] width 18 height 18
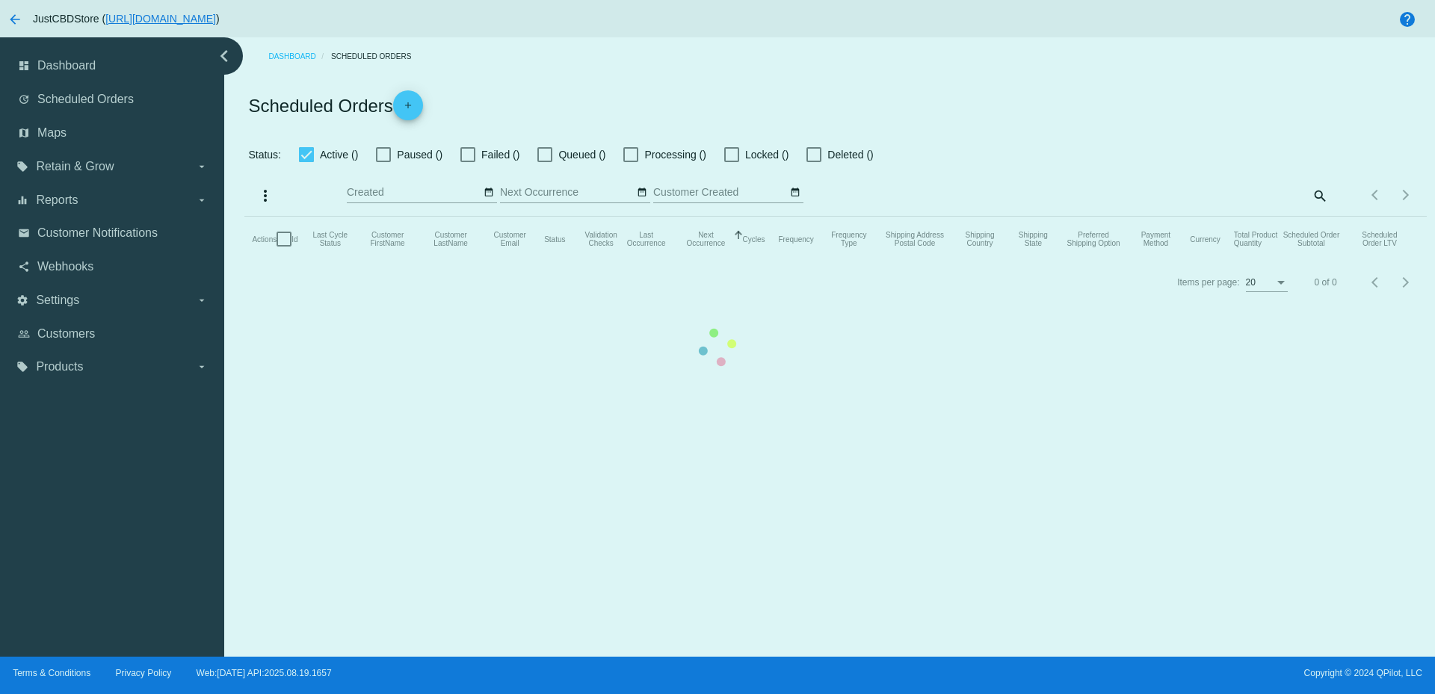
checkbox input "true"
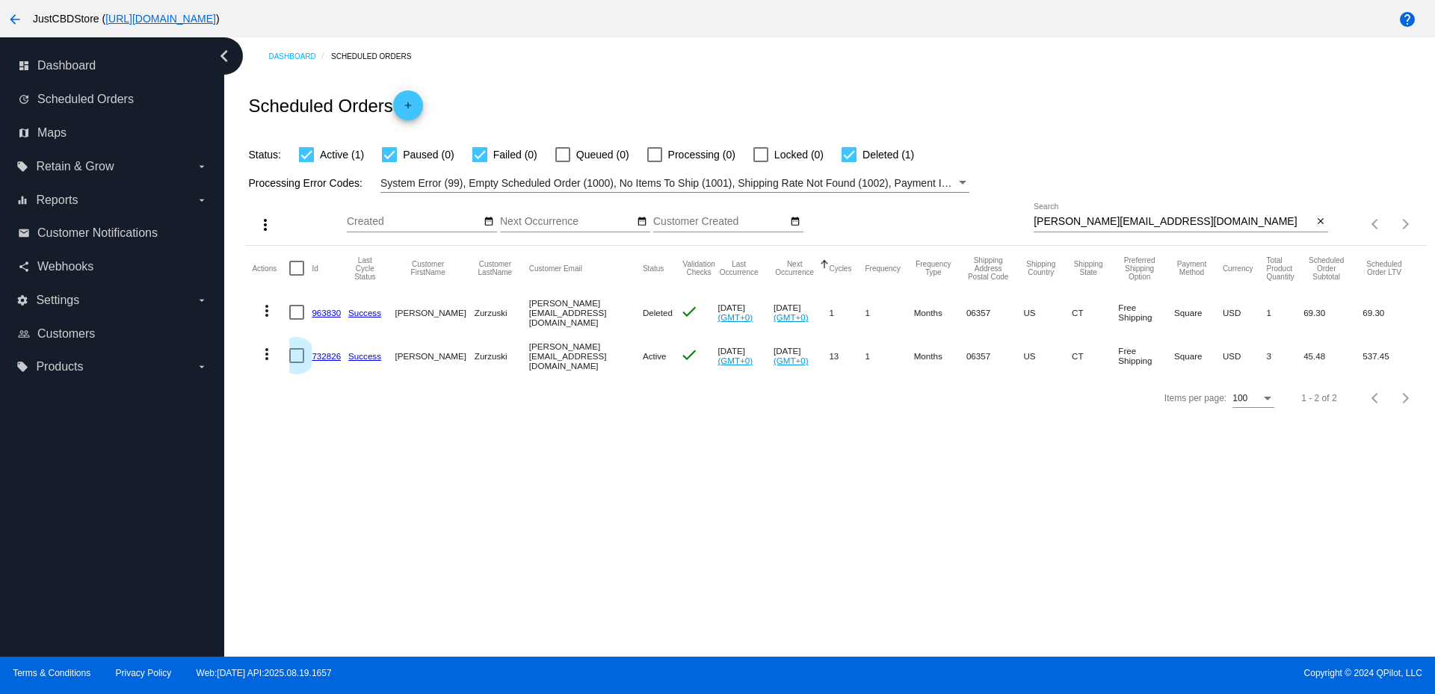
click at [300, 354] on div at bounding box center [296, 355] width 15 height 15
click at [297, 363] on input "checkbox" at bounding box center [296, 363] width 1 height 1
checkbox input "true"
click at [326, 353] on link "732826" at bounding box center [326, 356] width 29 height 10
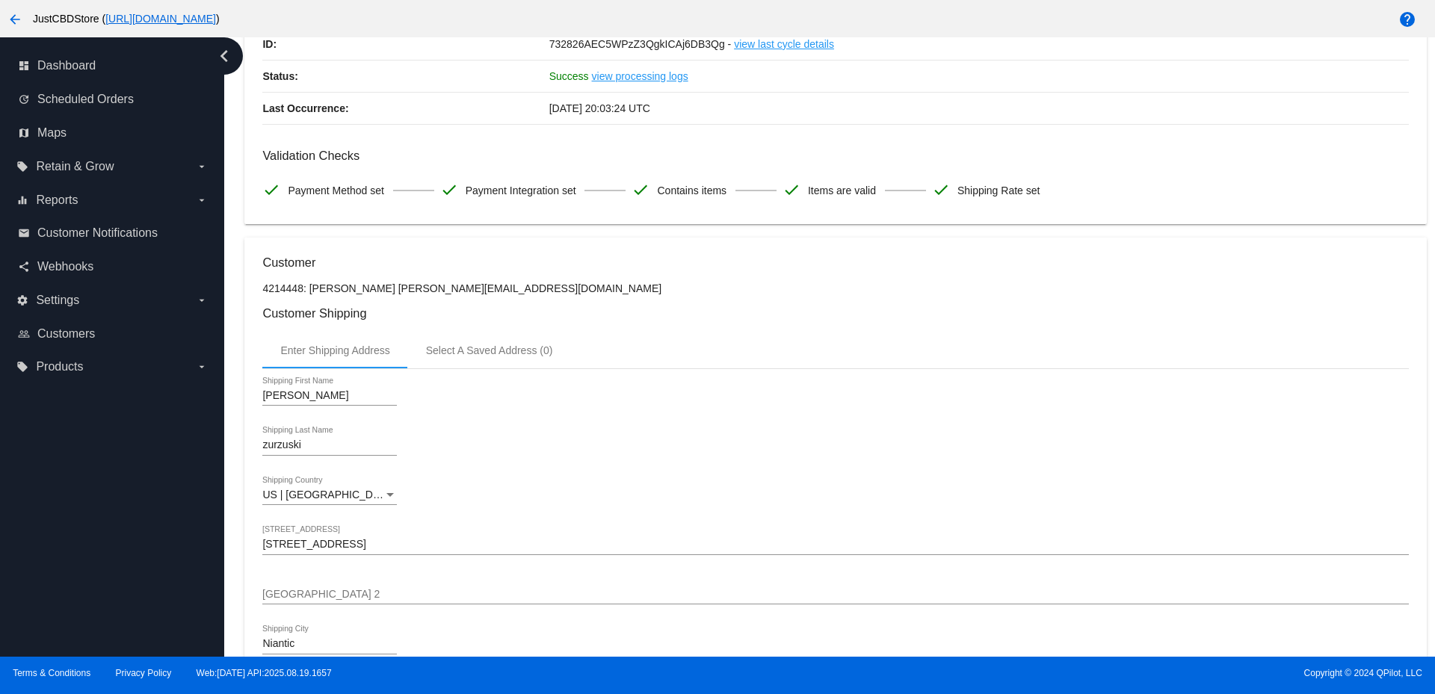
scroll to position [75, 0]
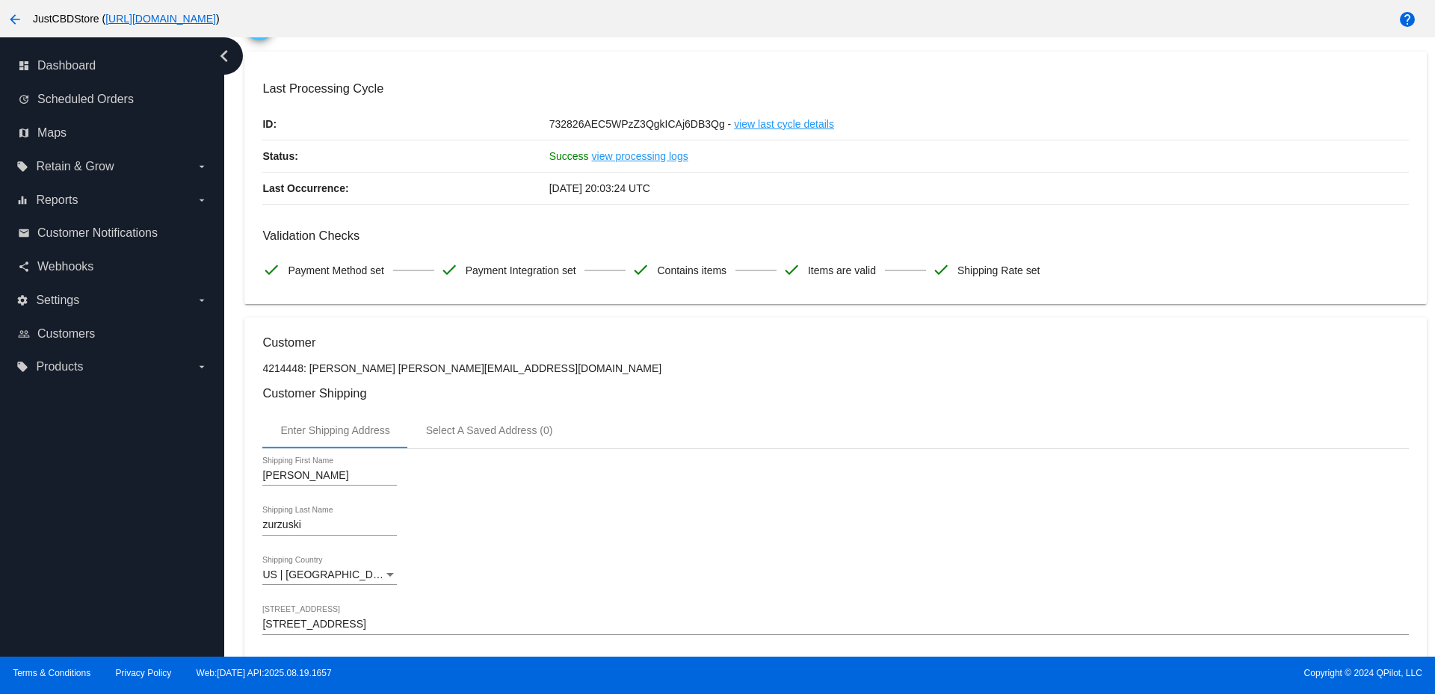
drag, startPoint x: 500, startPoint y: 374, endPoint x: 327, endPoint y: 369, distance: 172.7
click at [448, 367] on p "4214448: [PERSON_NAME] [PERSON_NAME][EMAIL_ADDRESS][DOMAIN_NAME]" at bounding box center [835, 368] width 1146 height 12
drag, startPoint x: 340, startPoint y: 366, endPoint x: 546, endPoint y: 362, distance: 205.6
click at [546, 362] on p "4214448: [PERSON_NAME] [PERSON_NAME][EMAIL_ADDRESS][DOMAIN_NAME]" at bounding box center [835, 368] width 1146 height 12
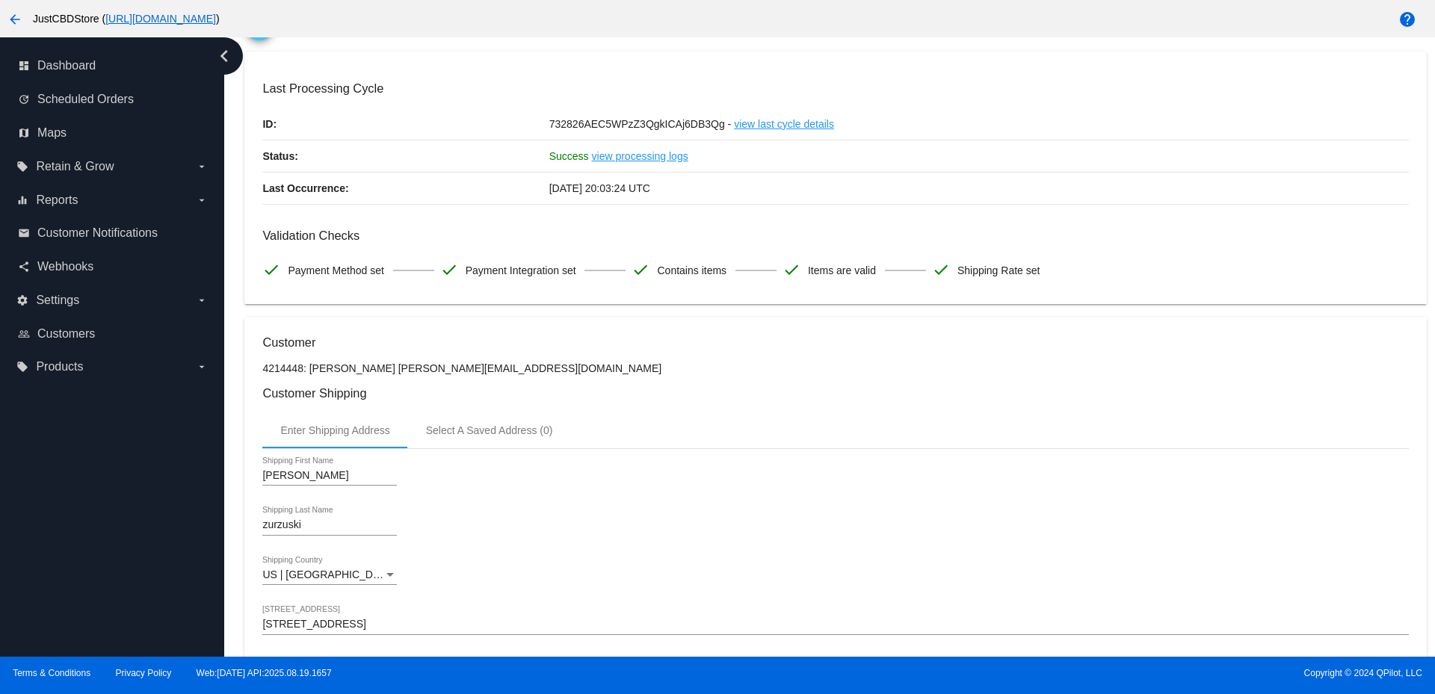
copy p "Zurzuski [PERSON_NAME][EMAIL_ADDRESS][DOMAIN_NAME]"
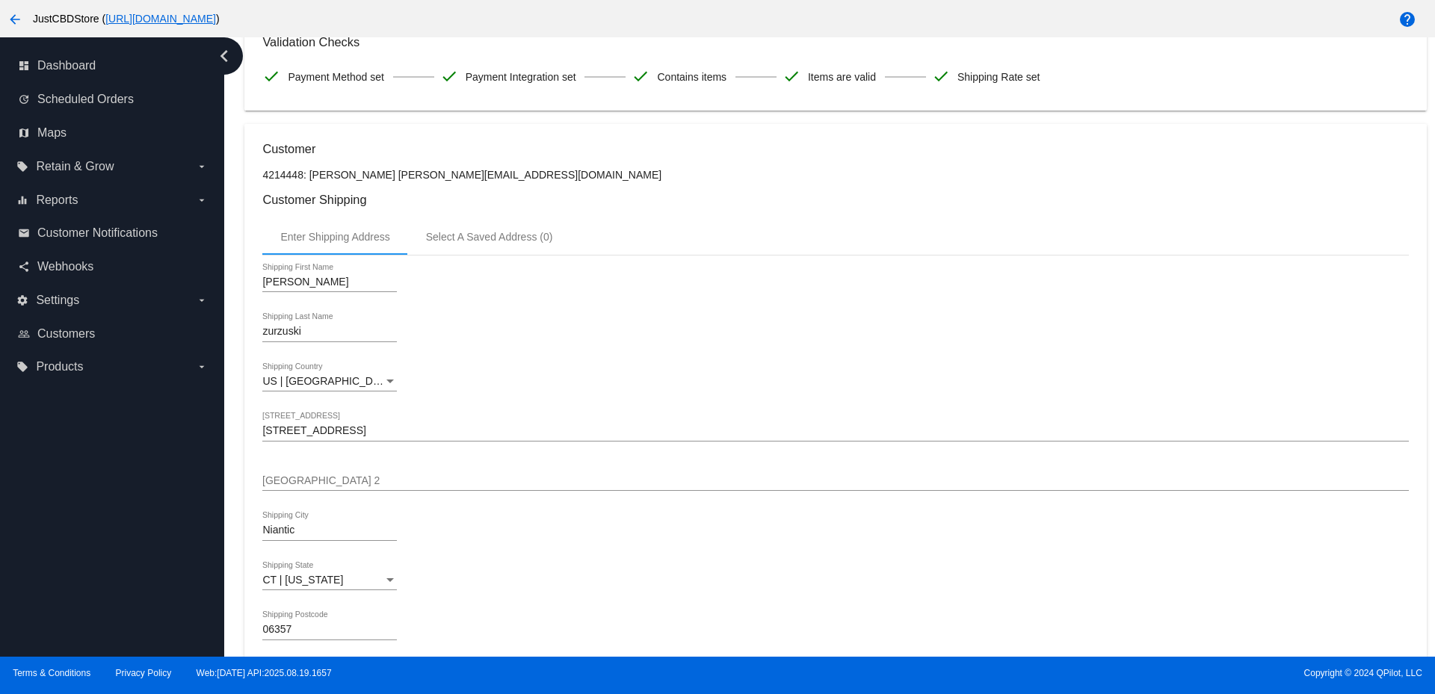
scroll to position [0, 0]
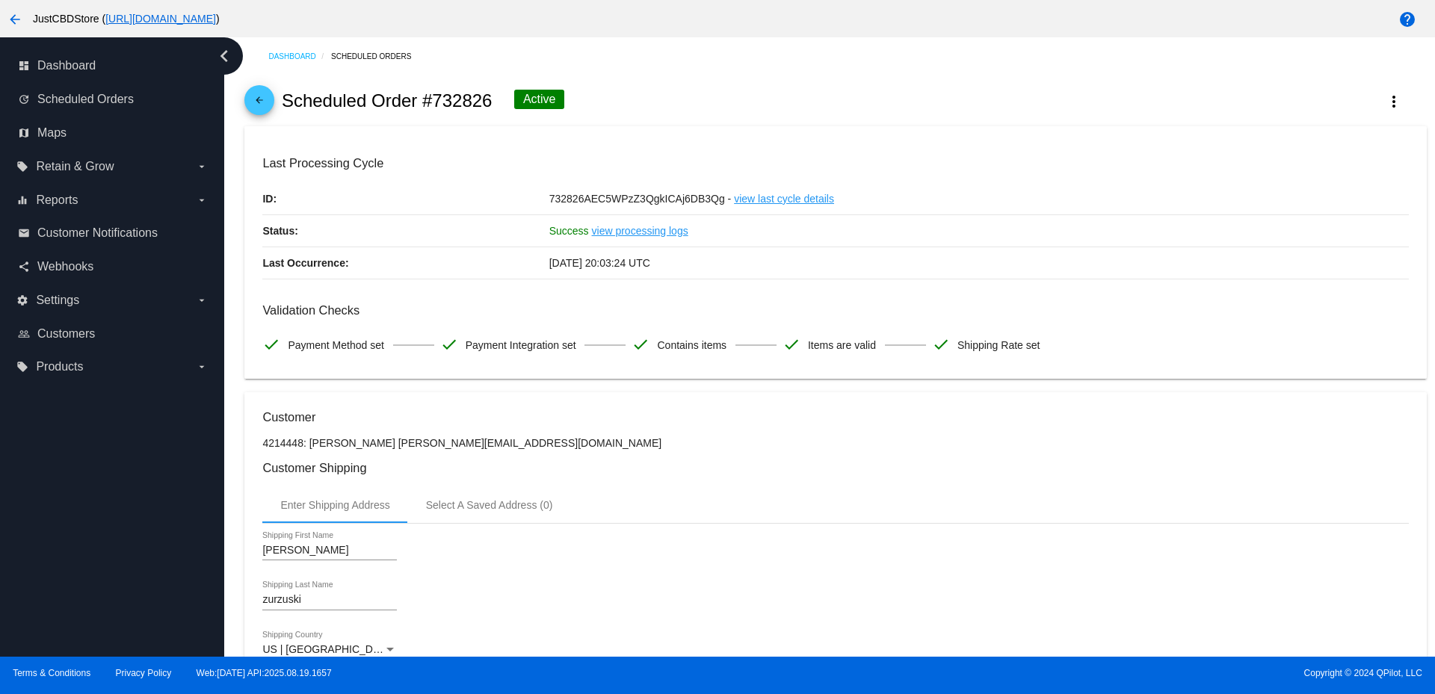
copy p "Zurzuski [PERSON_NAME][EMAIL_ADDRESS][DOMAIN_NAME]"
drag, startPoint x: 382, startPoint y: 446, endPoint x: 450, endPoint y: 445, distance: 68.0
click at [484, 445] on p "4214448: [PERSON_NAME] [PERSON_NAME][EMAIL_ADDRESS][DOMAIN_NAME]" at bounding box center [835, 443] width 1146 height 12
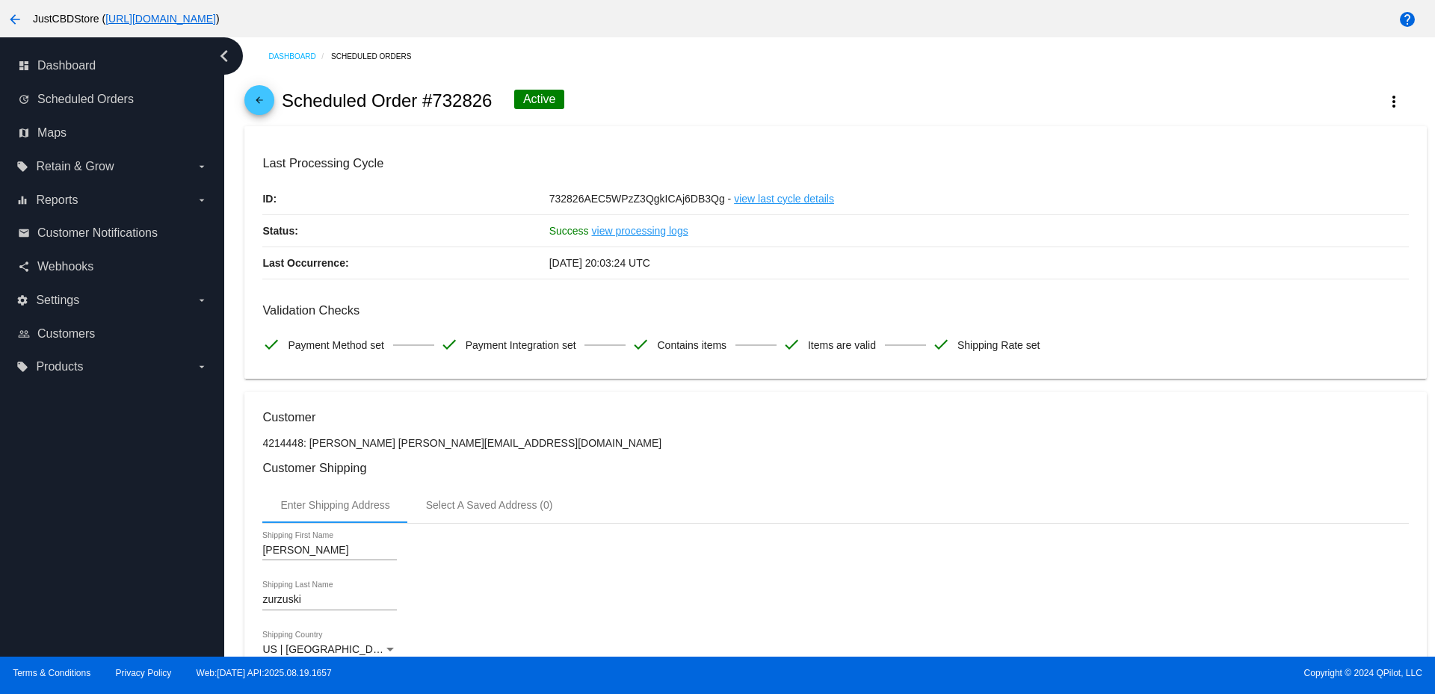
copy p "[PERSON_NAME][EMAIL_ADDRESS][DOMAIN_NAME]"
click at [1392, 100] on button "more_vert" at bounding box center [1394, 100] width 66 height 27
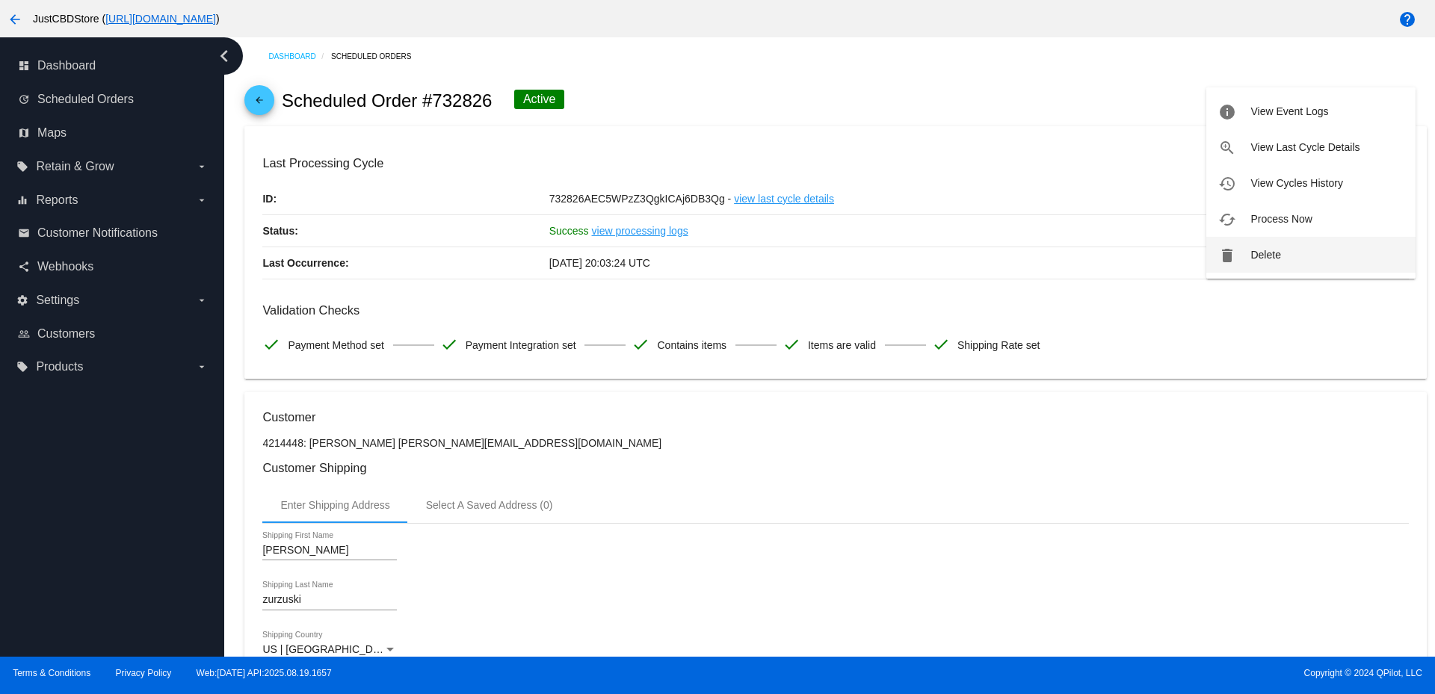
click at [1258, 247] on button "delete Delete" at bounding box center [1310, 255] width 209 height 36
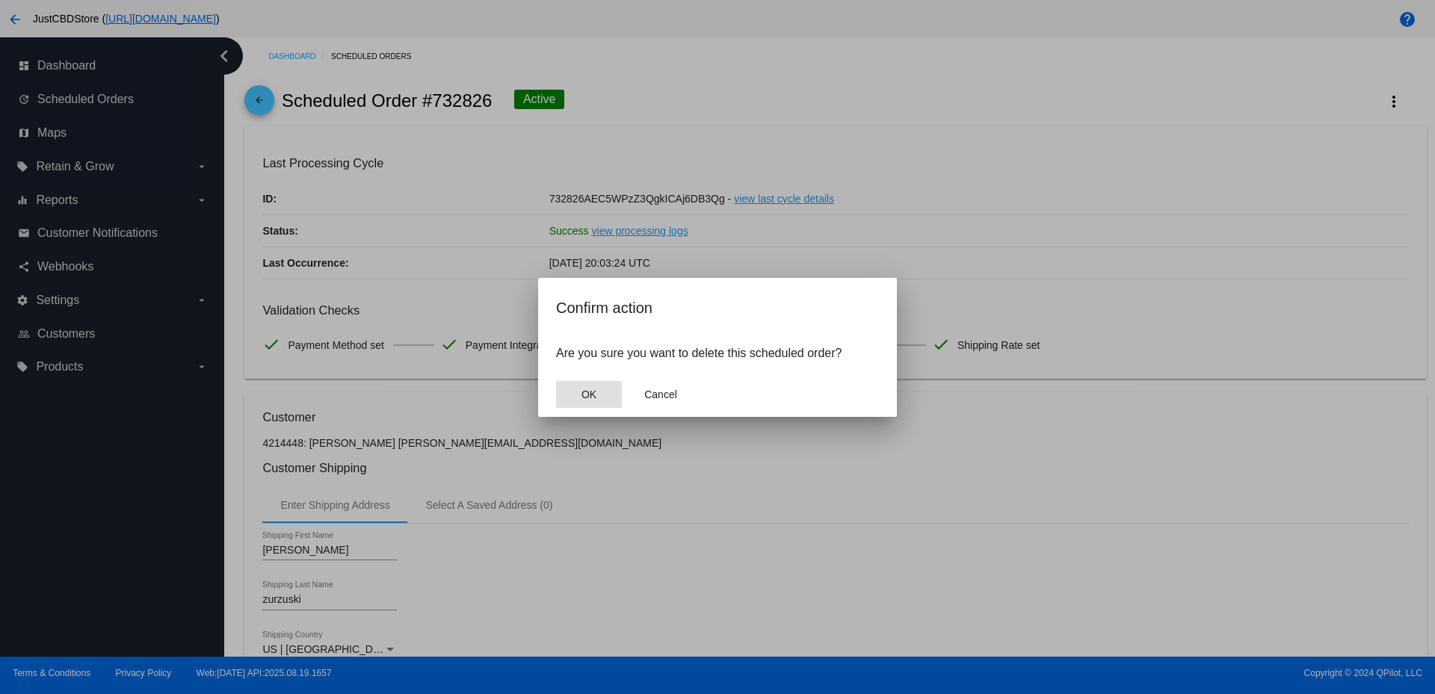
click at [594, 390] on span "OK" at bounding box center [588, 395] width 15 height 12
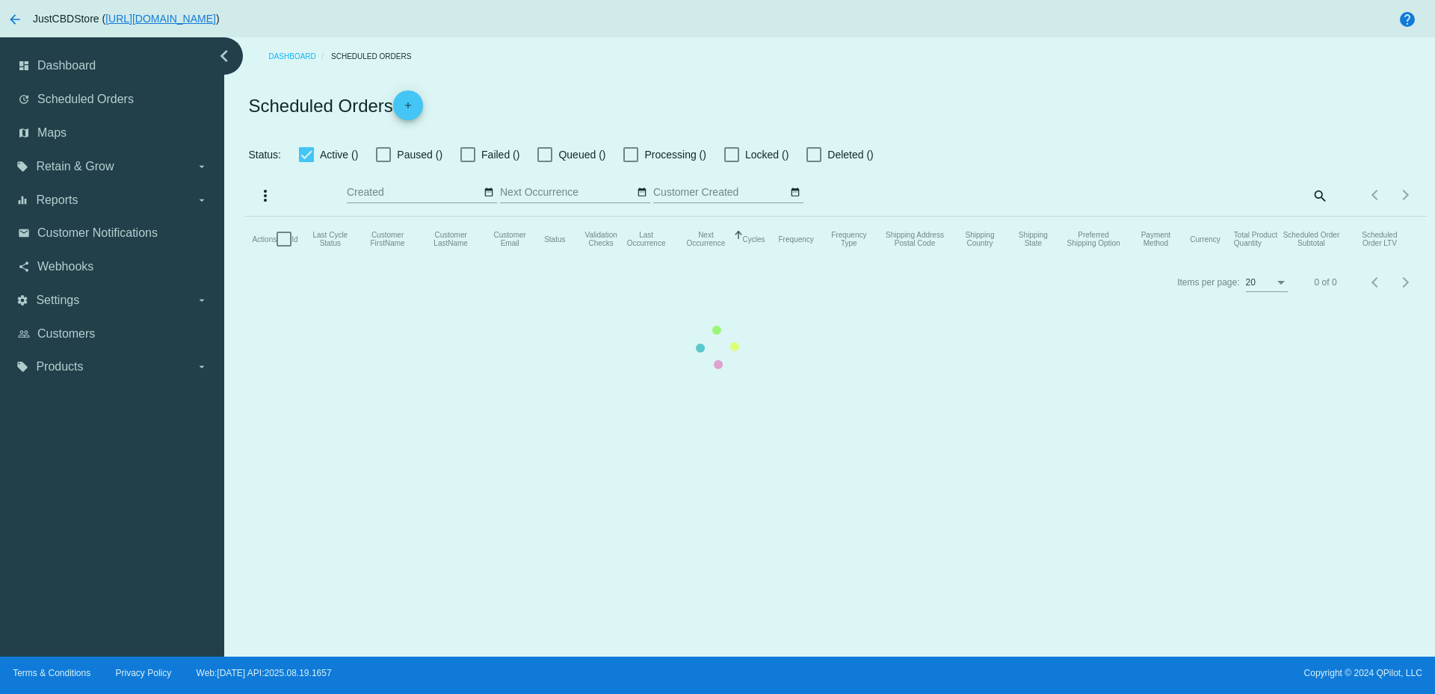
checkbox input "true"
